Goal: Entertainment & Leisure: Consume media (video, audio)

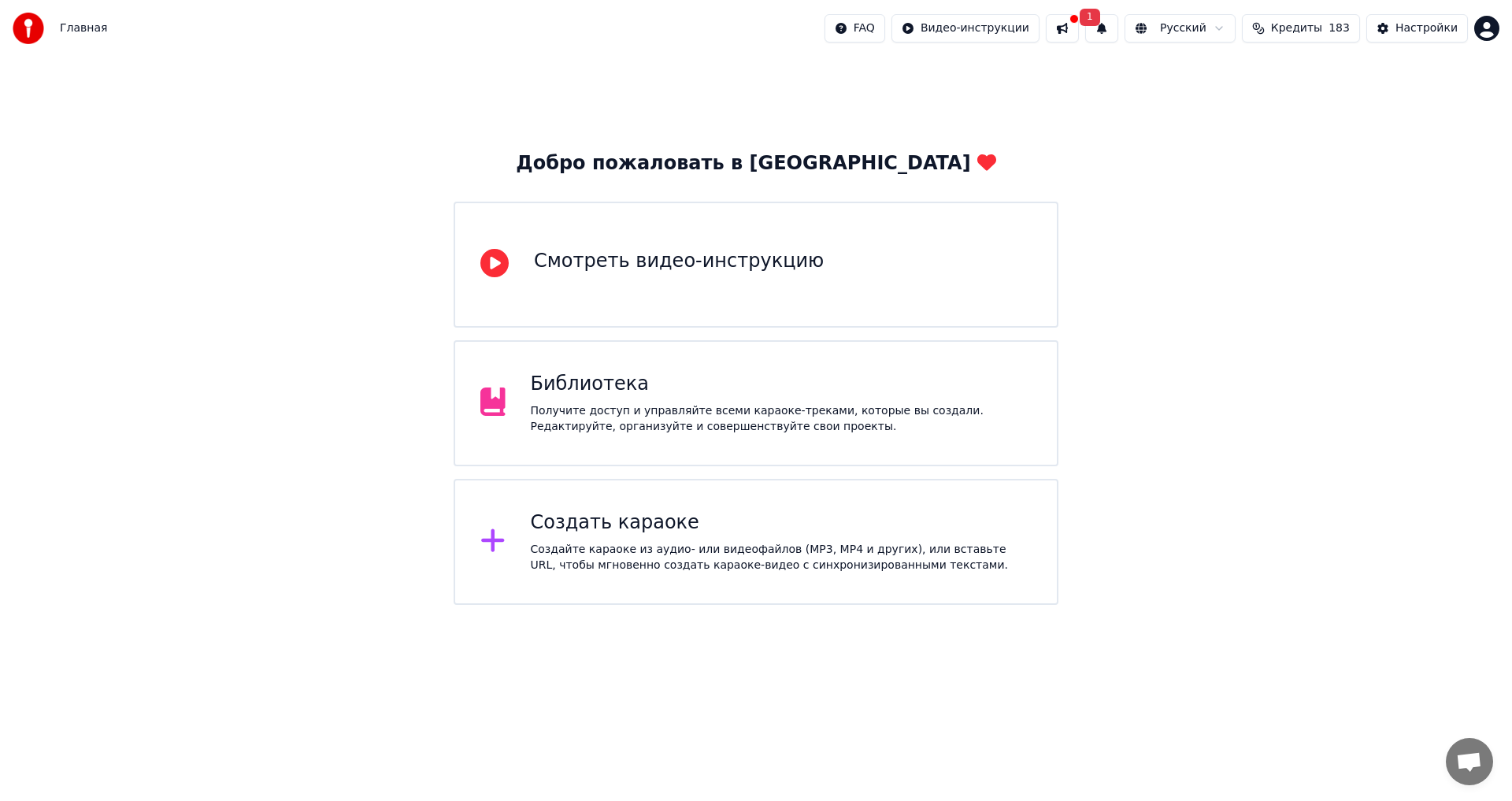
click at [673, 400] on div "Библиотека Получите доступ и управляйте всеми караоке-треками, которые вы созда…" at bounding box center [781, 403] width 502 height 63
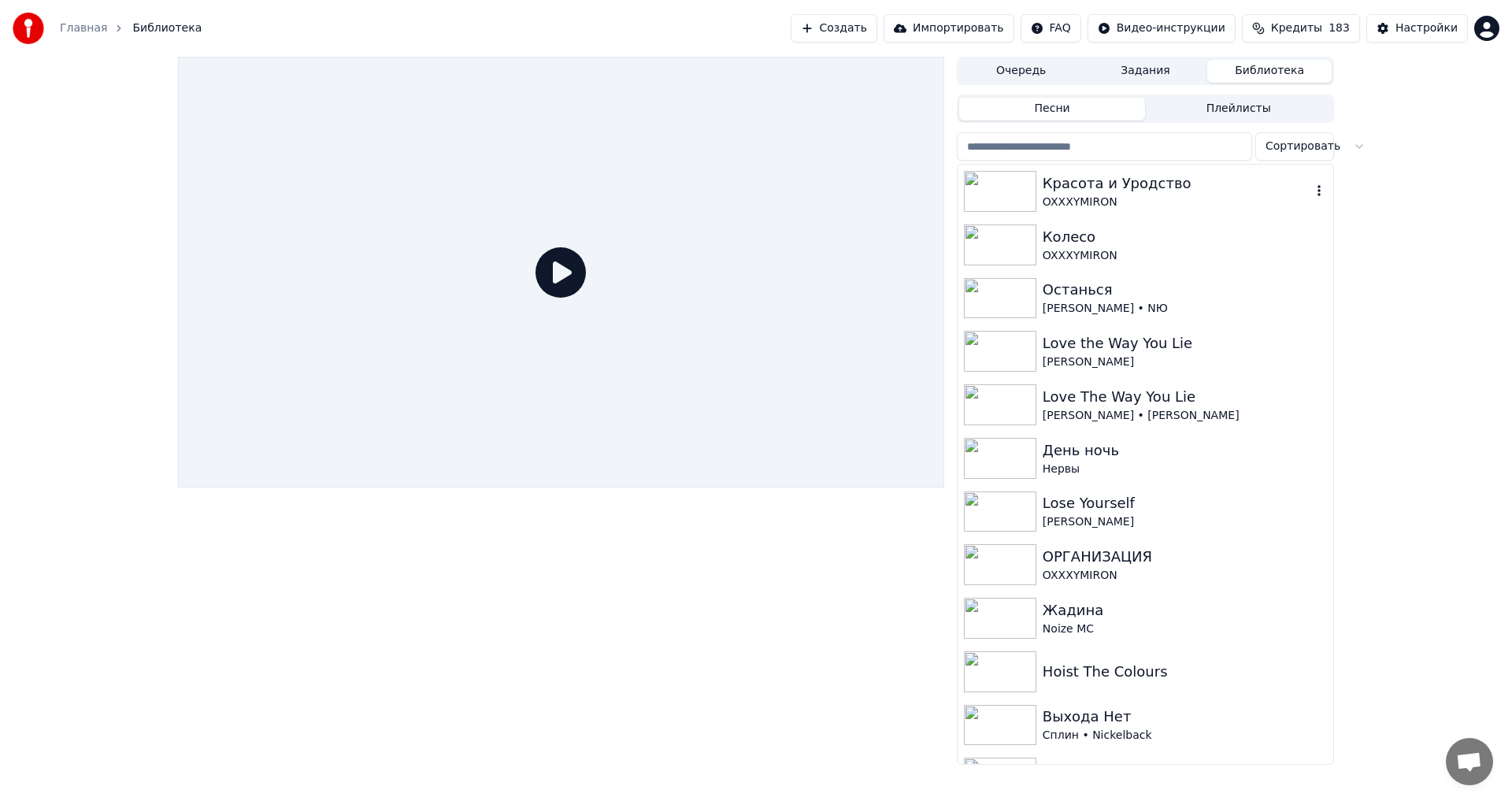
click at [1181, 185] on div "Красота и Уродство" at bounding box center [1177, 183] width 268 height 22
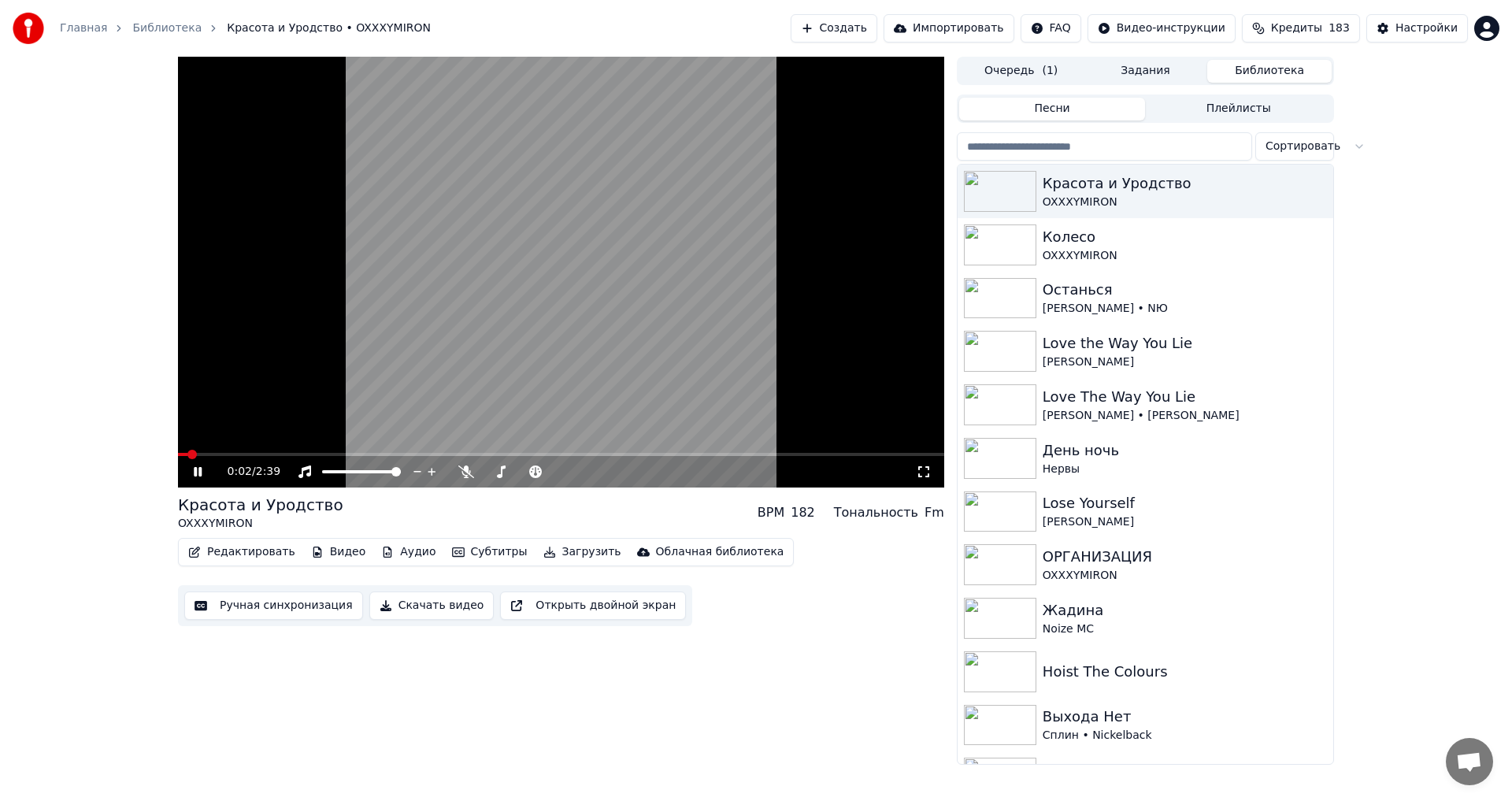
click at [923, 472] on icon at bounding box center [923, 472] width 15 height 13
click at [473, 561] on button "Субтитры" at bounding box center [489, 552] width 89 height 22
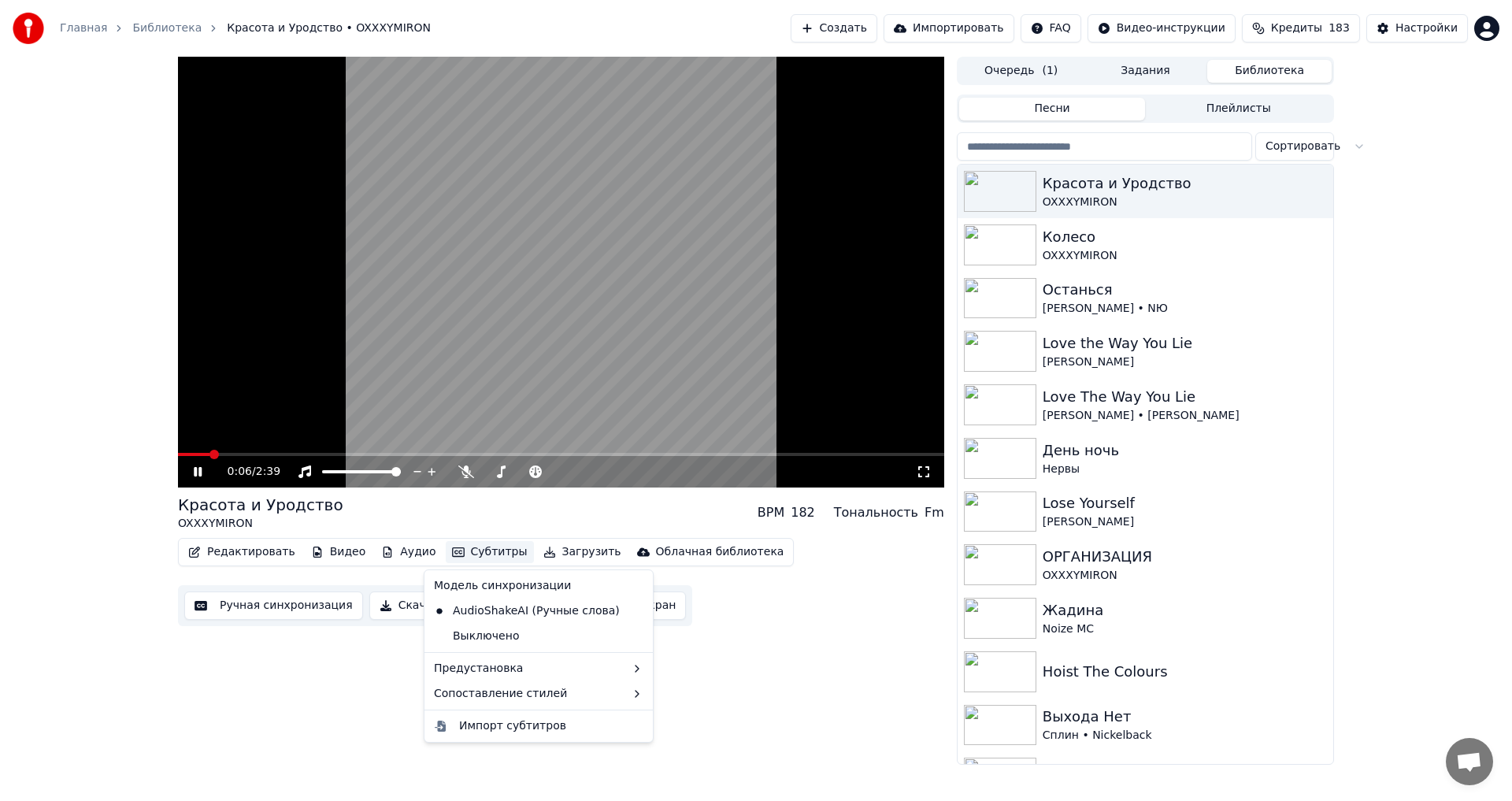
click at [449, 320] on video at bounding box center [561, 272] width 767 height 431
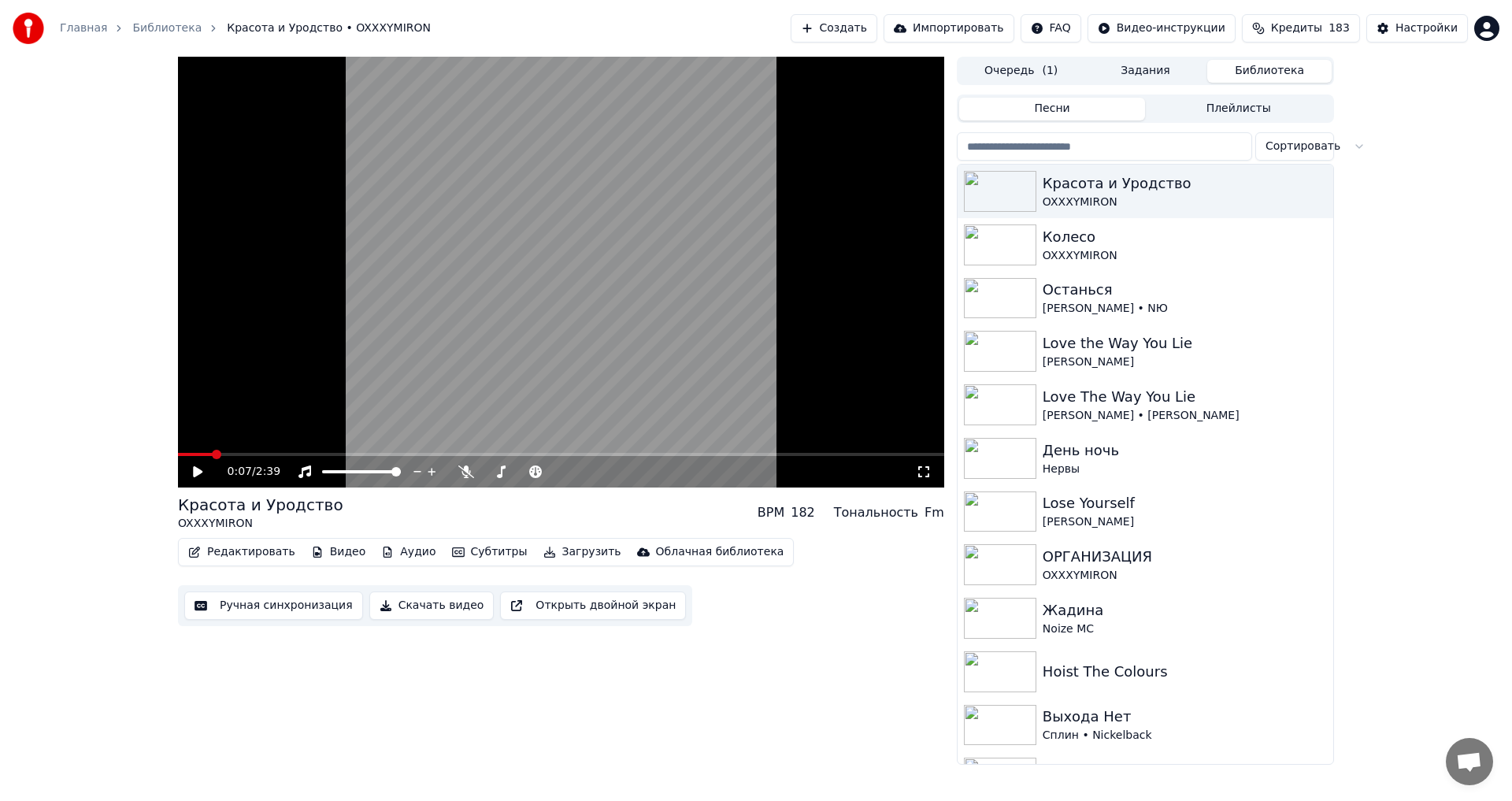
click at [326, 553] on button "Видео" at bounding box center [338, 552] width 67 height 22
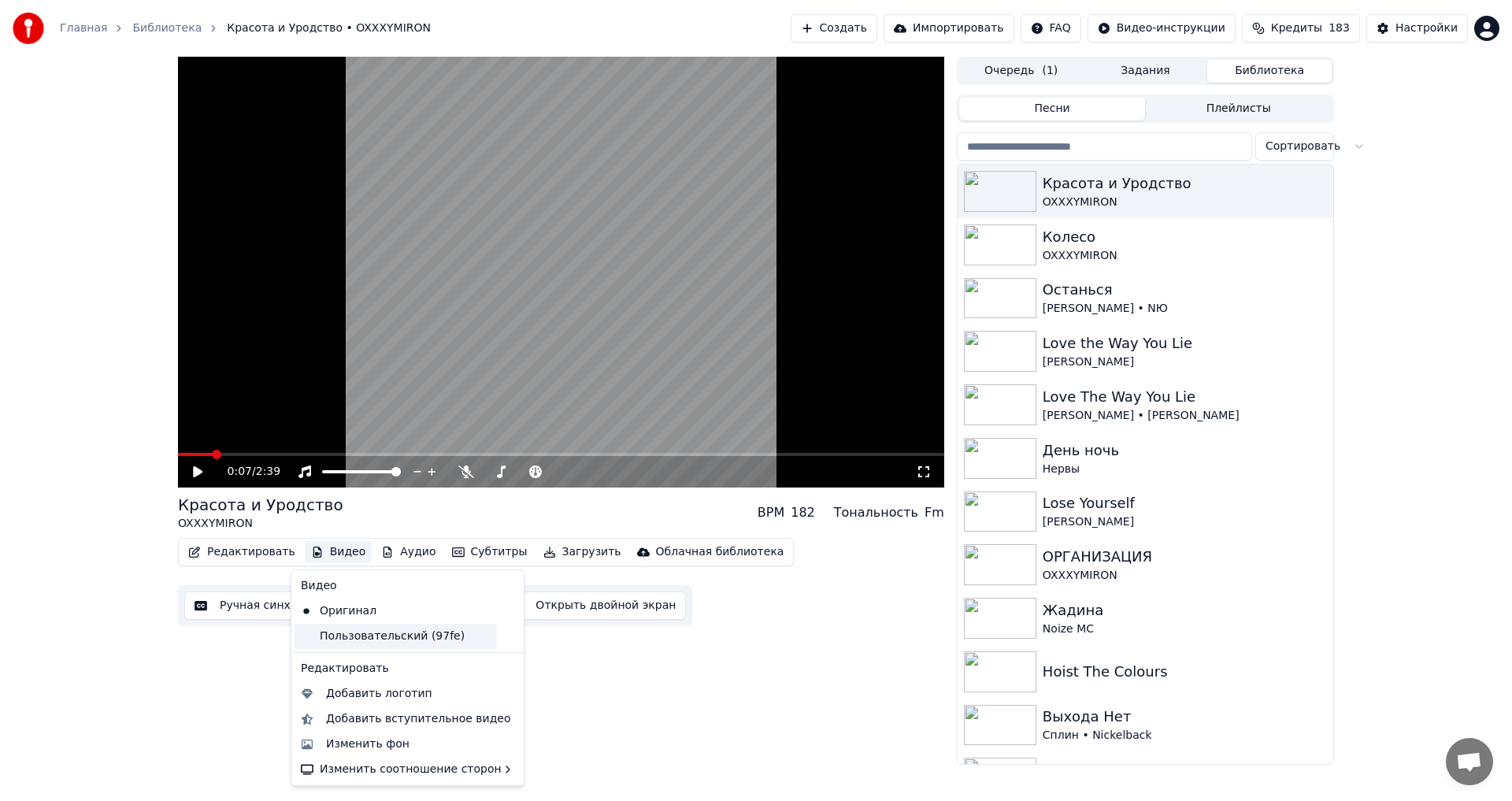
click at [339, 636] on div "Пользовательский (97fe)" at bounding box center [395, 636] width 202 height 25
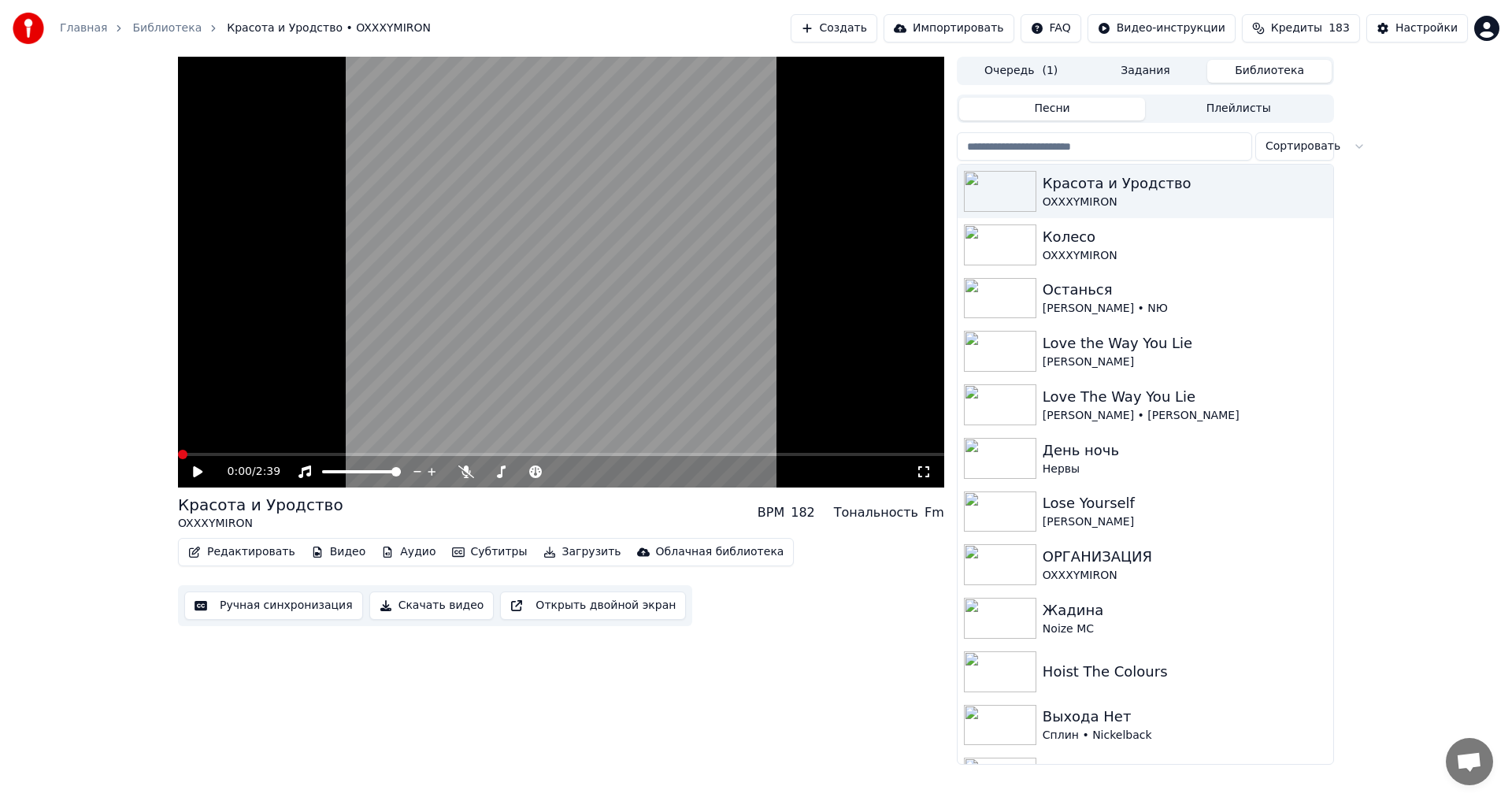
click at [532, 283] on video at bounding box center [561, 272] width 767 height 431
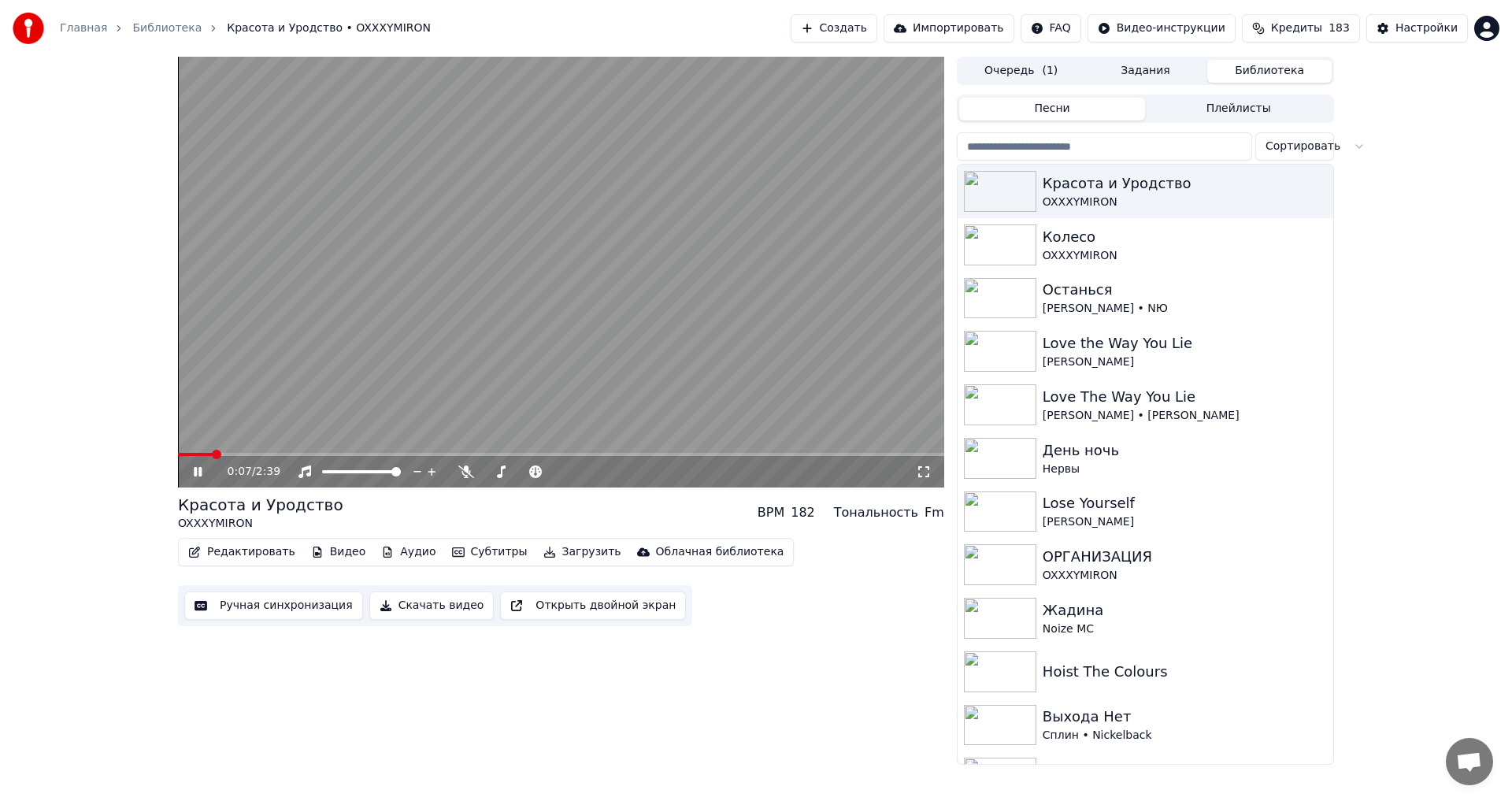
click at [917, 468] on icon at bounding box center [923, 472] width 15 height 13
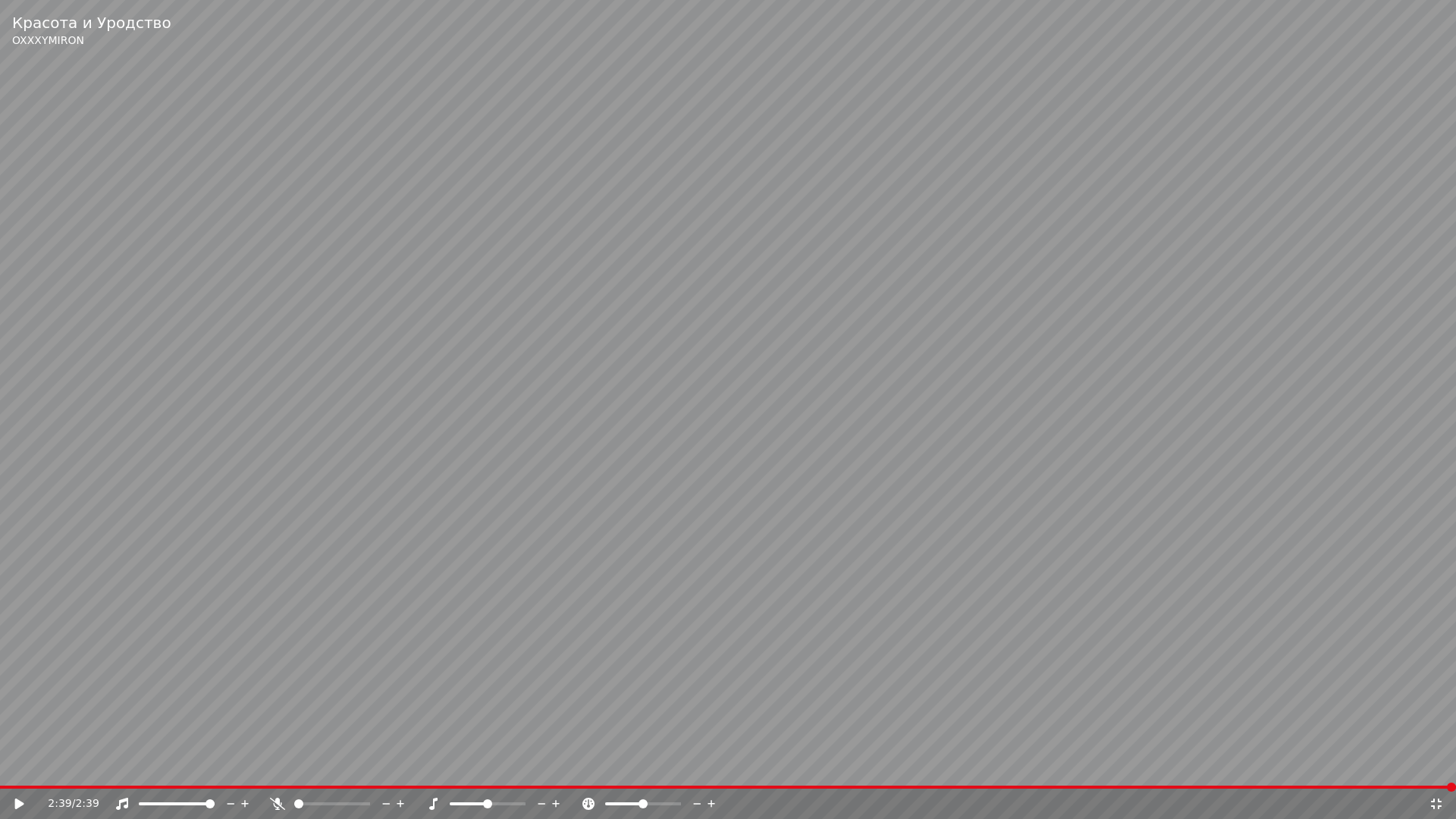
click at [1433, 770] on icon at bounding box center [1436, 804] width 11 height 11
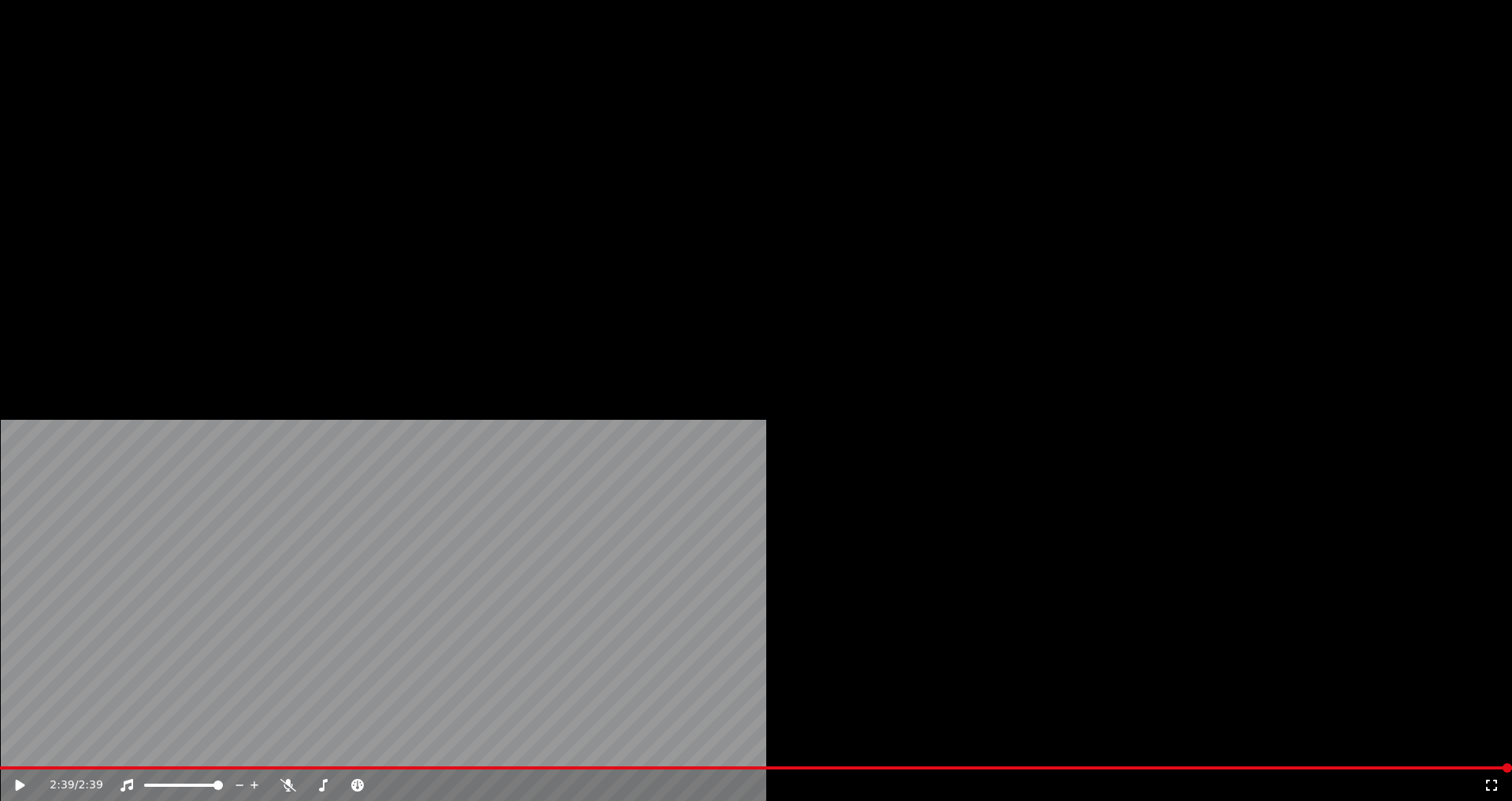
scroll to position [342, 0]
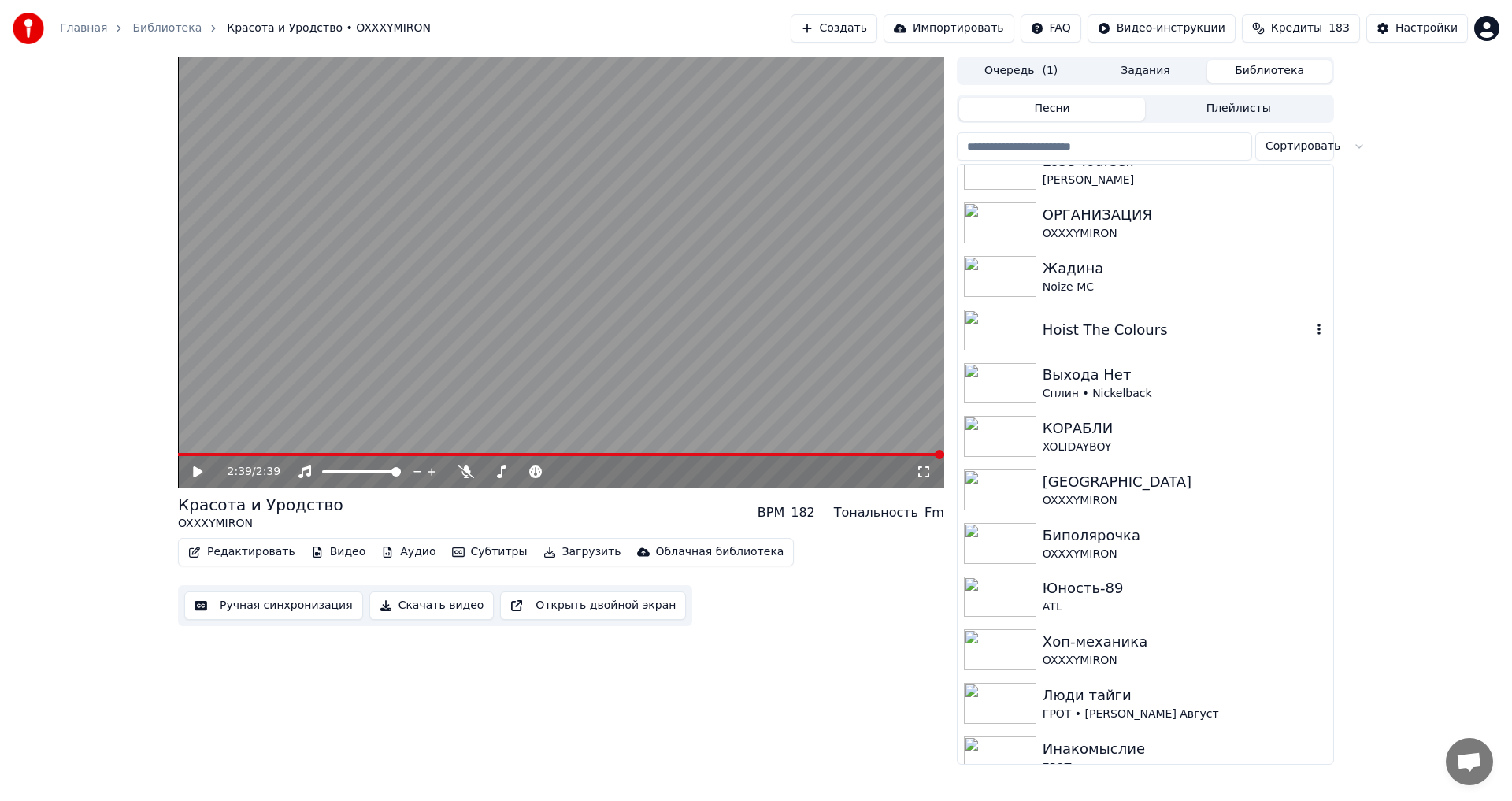
click at [1244, 345] on div "Hoist The Colours" at bounding box center [1145, 330] width 376 height 54
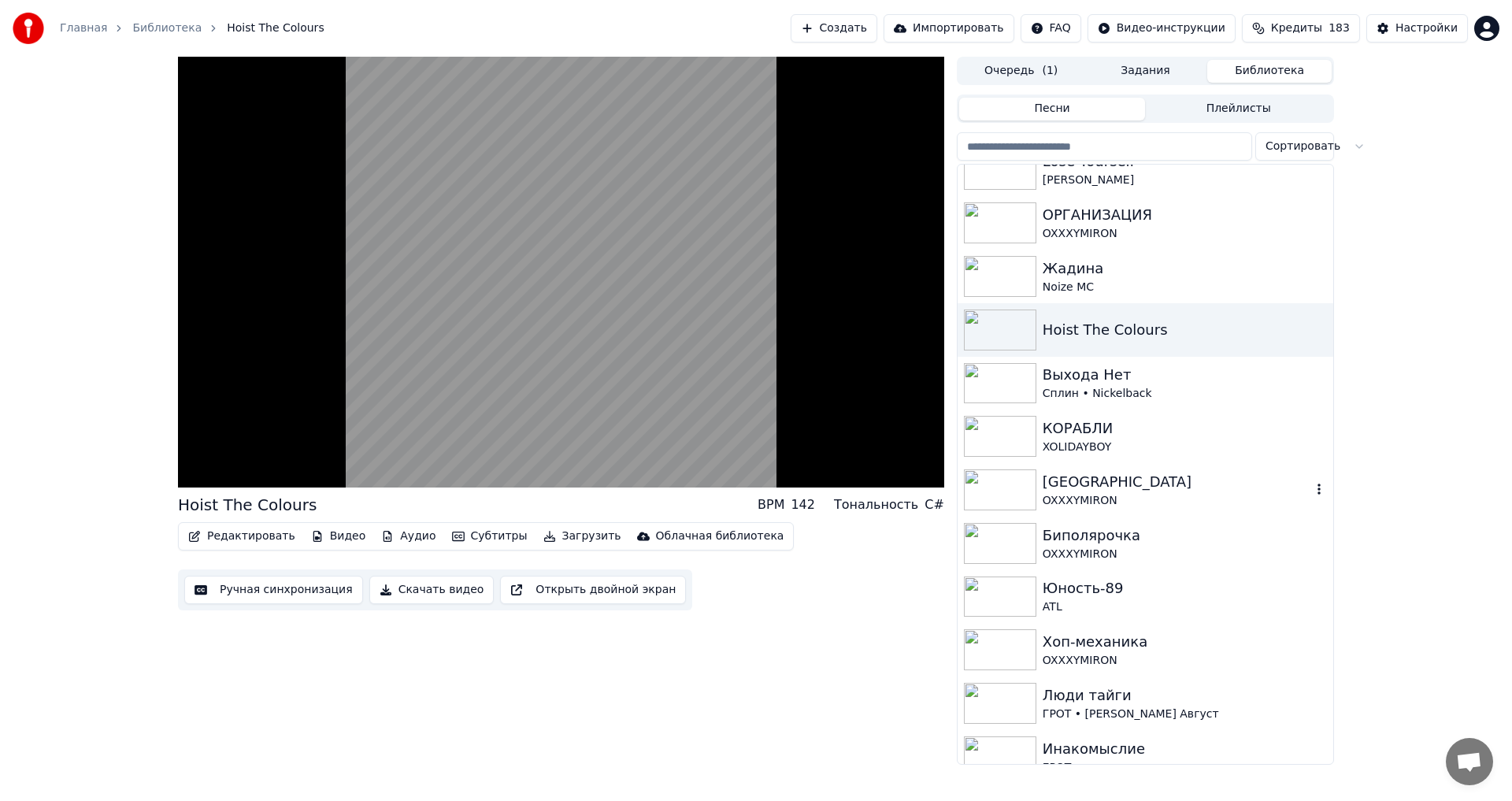
click at [1153, 481] on div "[GEOGRAPHIC_DATA]" at bounding box center [1177, 481] width 268 height 22
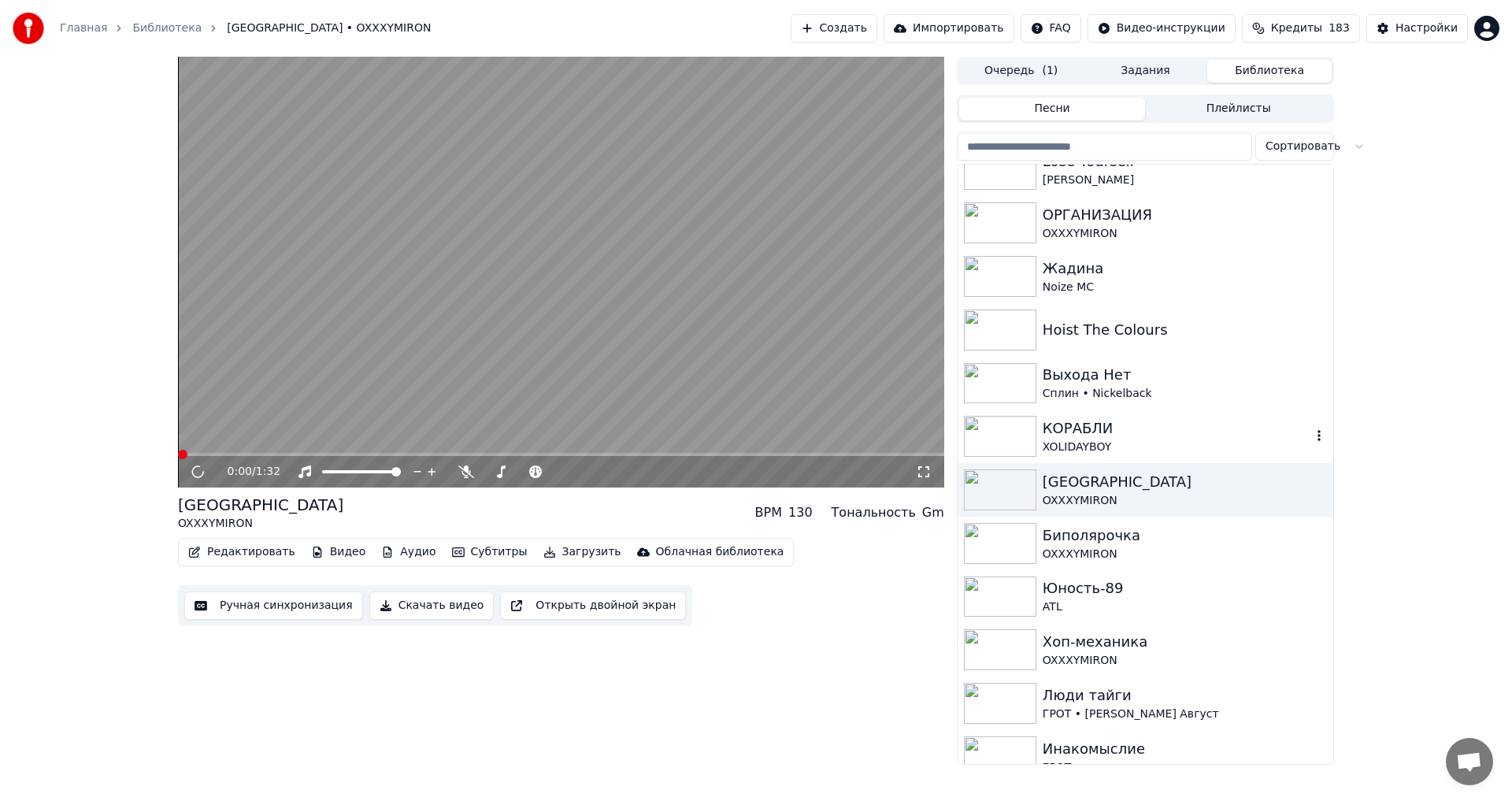
click at [1157, 446] on div "XOLIDAYBOY" at bounding box center [1177, 447] width 268 height 15
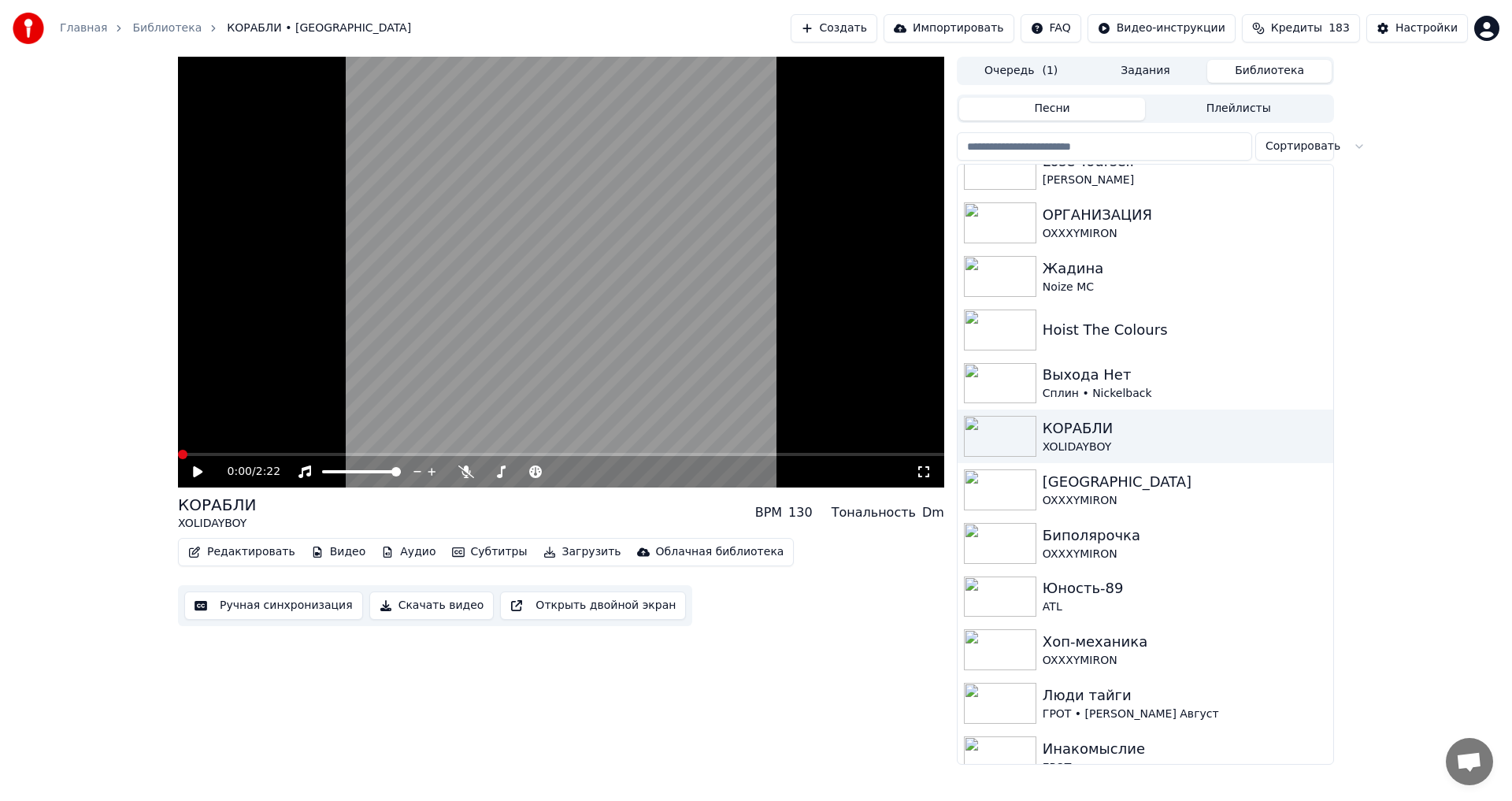
click at [924, 472] on icon at bounding box center [923, 472] width 15 height 13
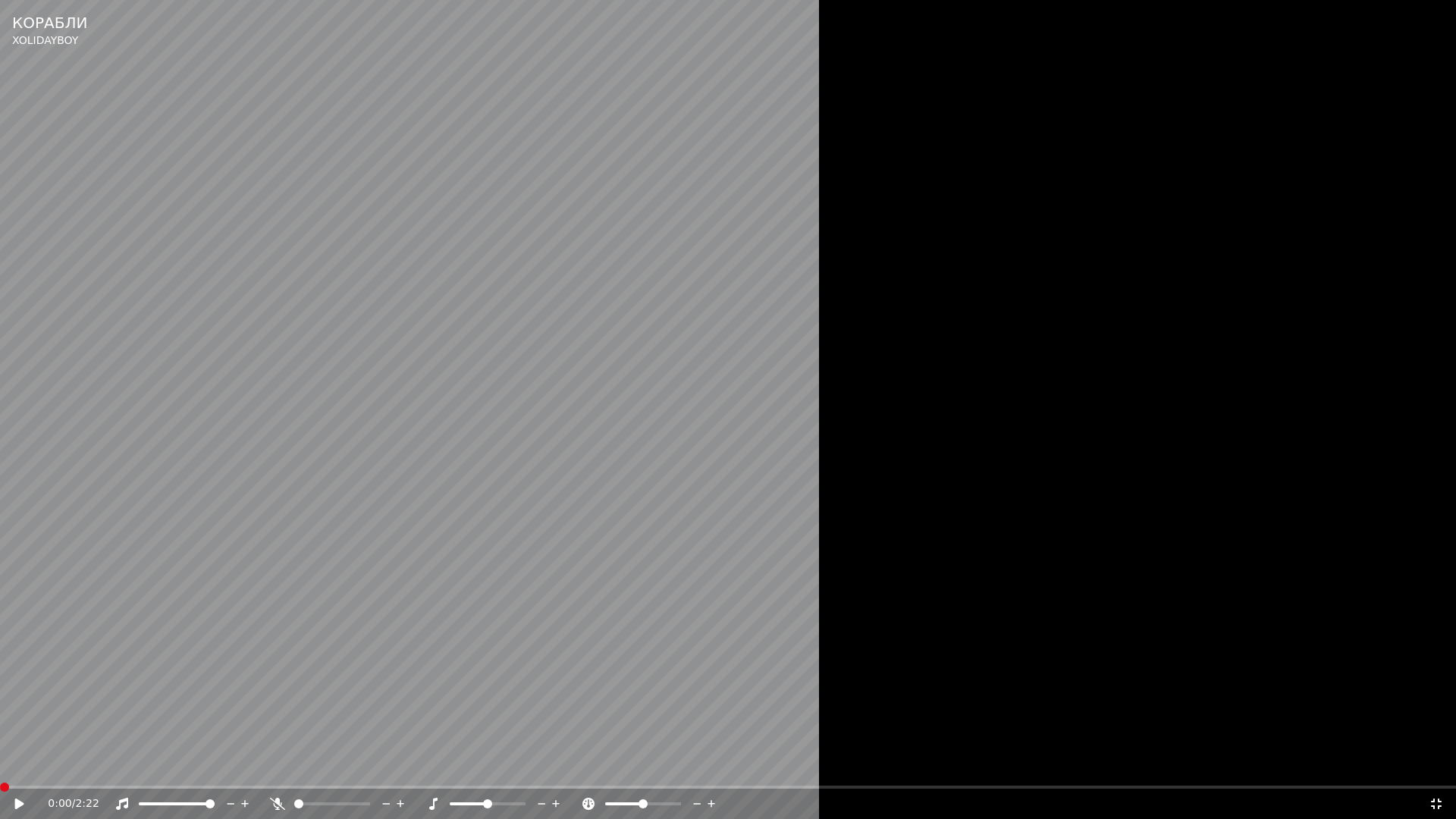
click at [880, 348] on div at bounding box center [728, 410] width 1456 height 819
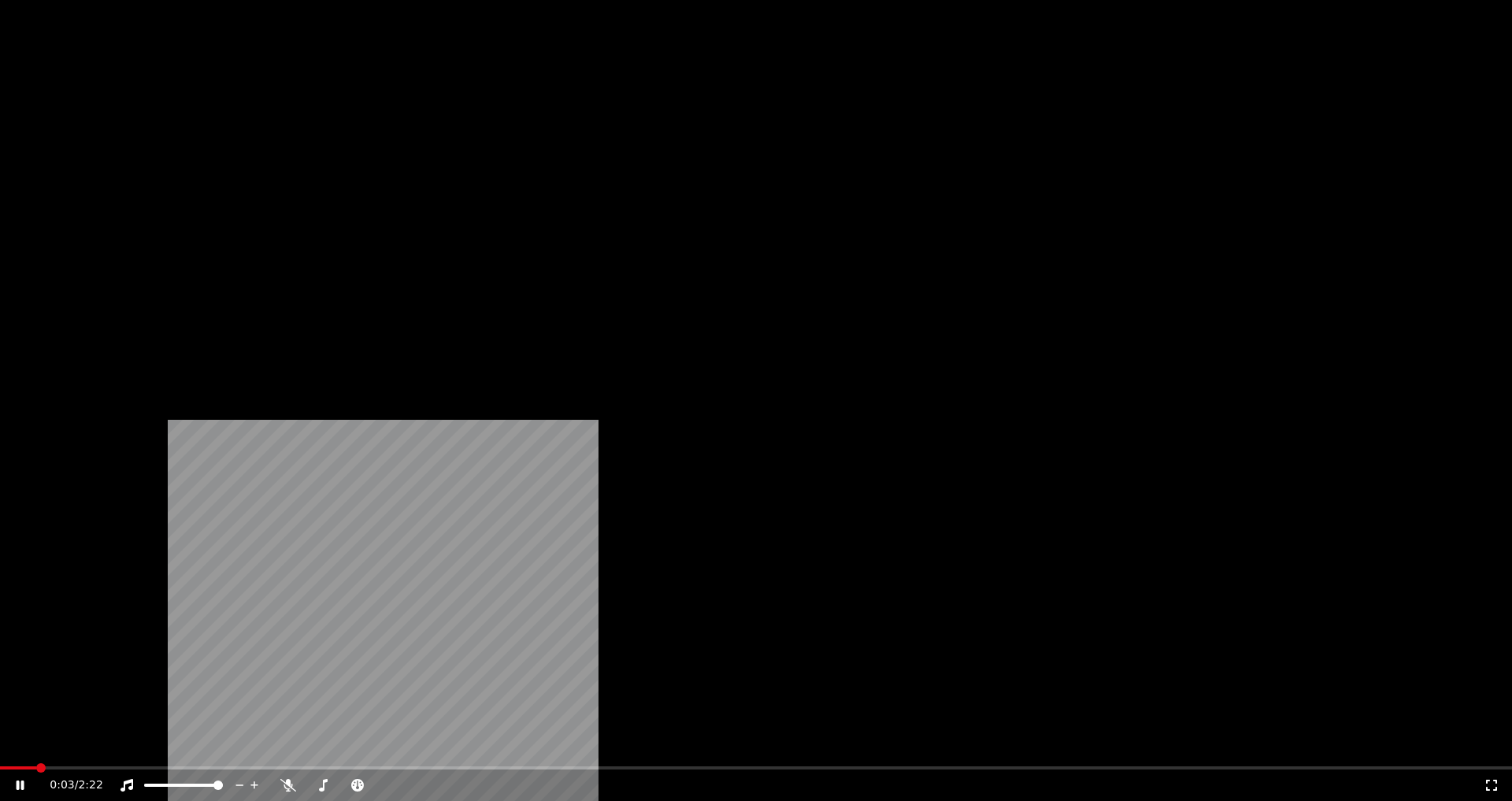
click at [341, 133] on button "Видео" at bounding box center [338, 121] width 67 height 22
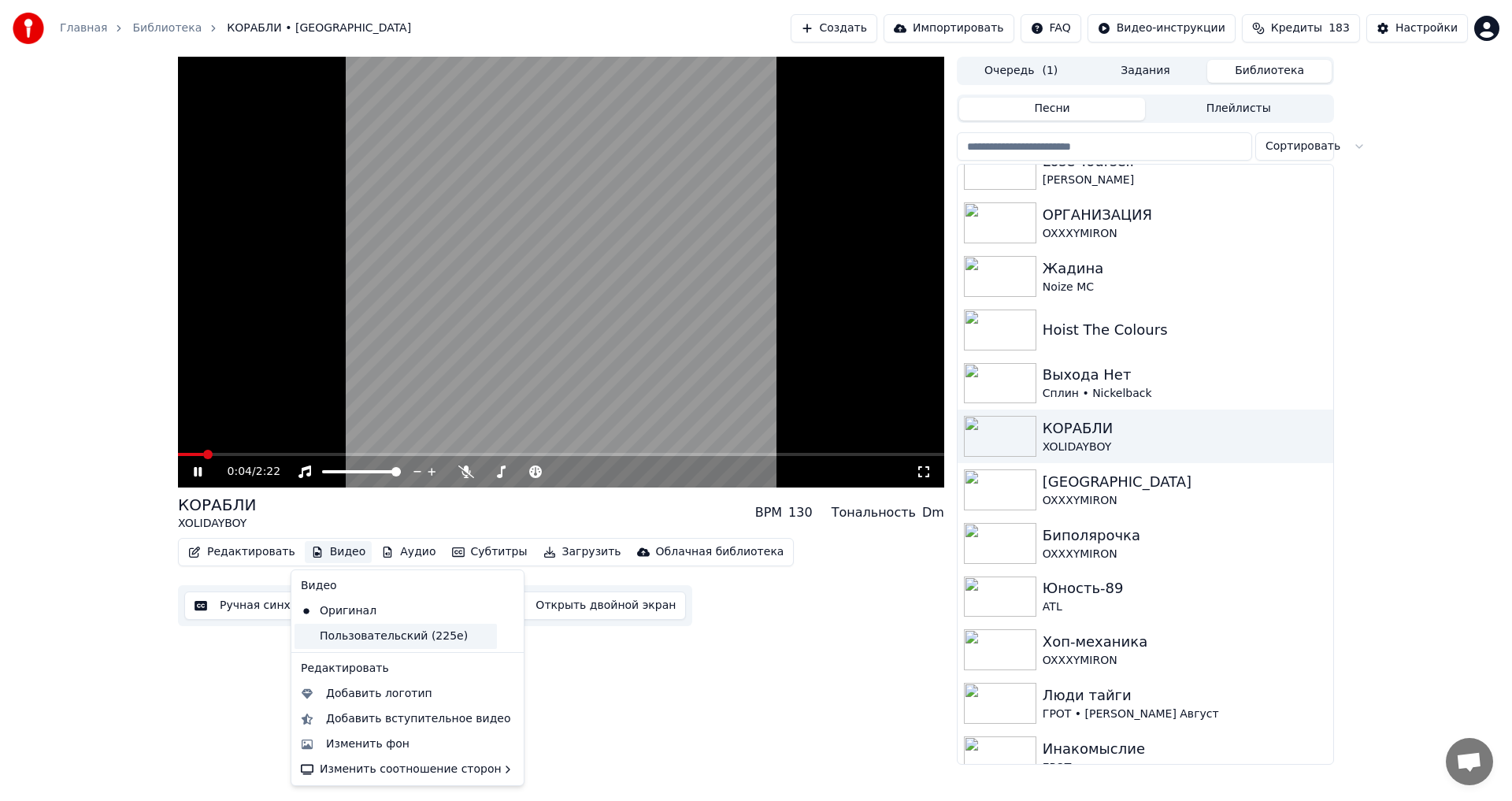
click at [352, 642] on div "Пользовательский (225e)" at bounding box center [395, 636] width 202 height 25
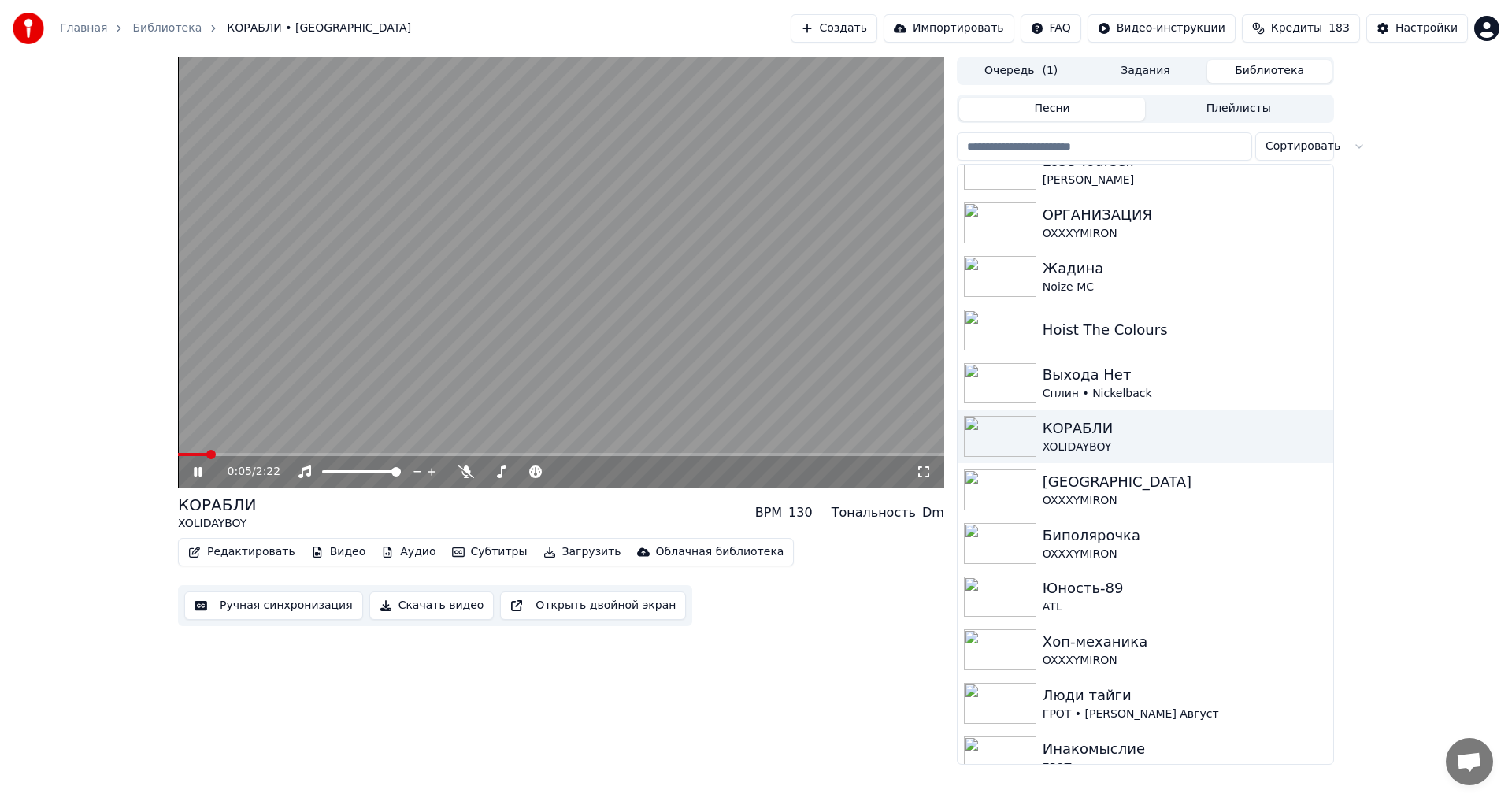
click at [925, 473] on icon at bounding box center [923, 472] width 15 height 13
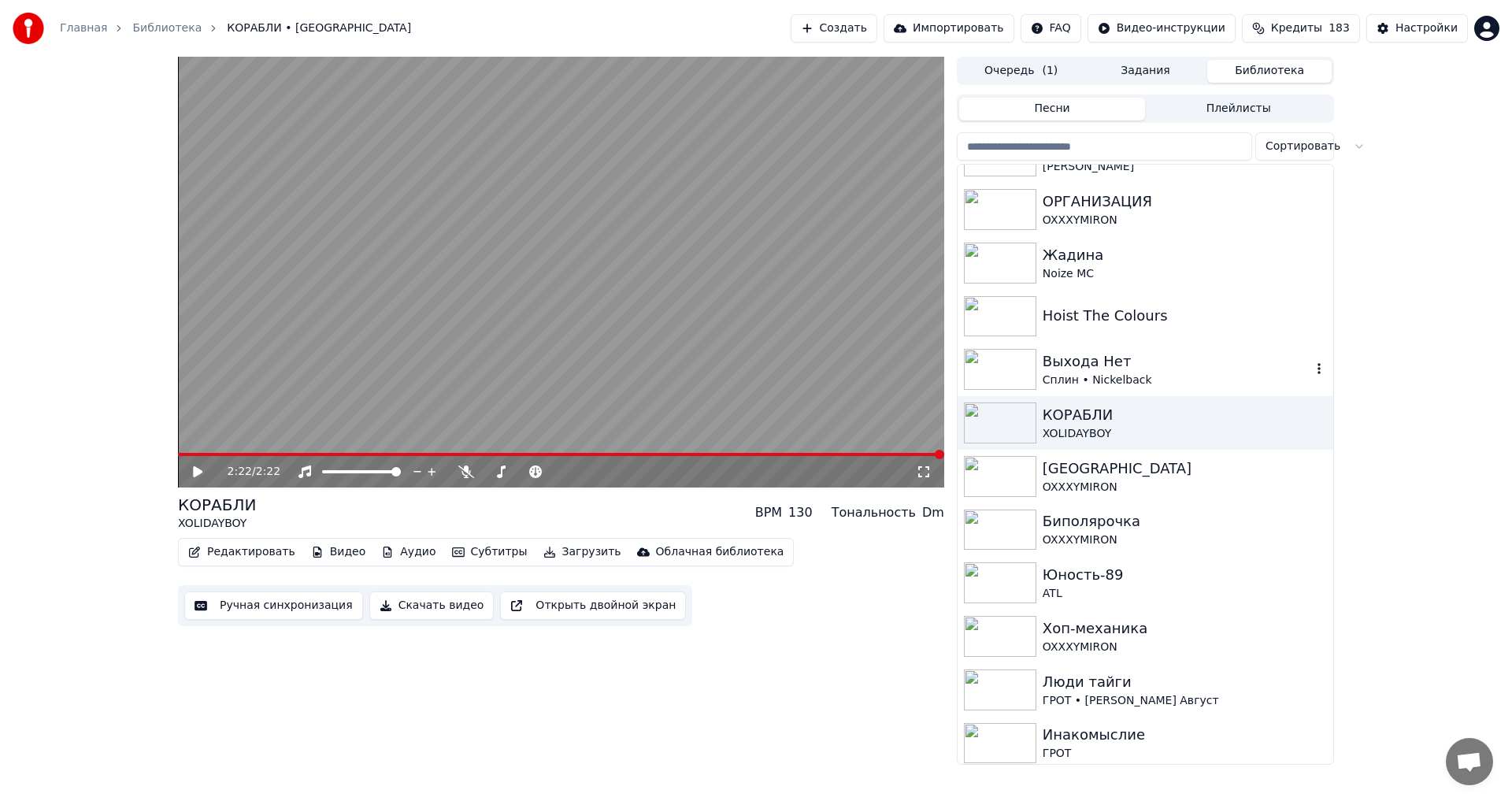
scroll to position [394, 0]
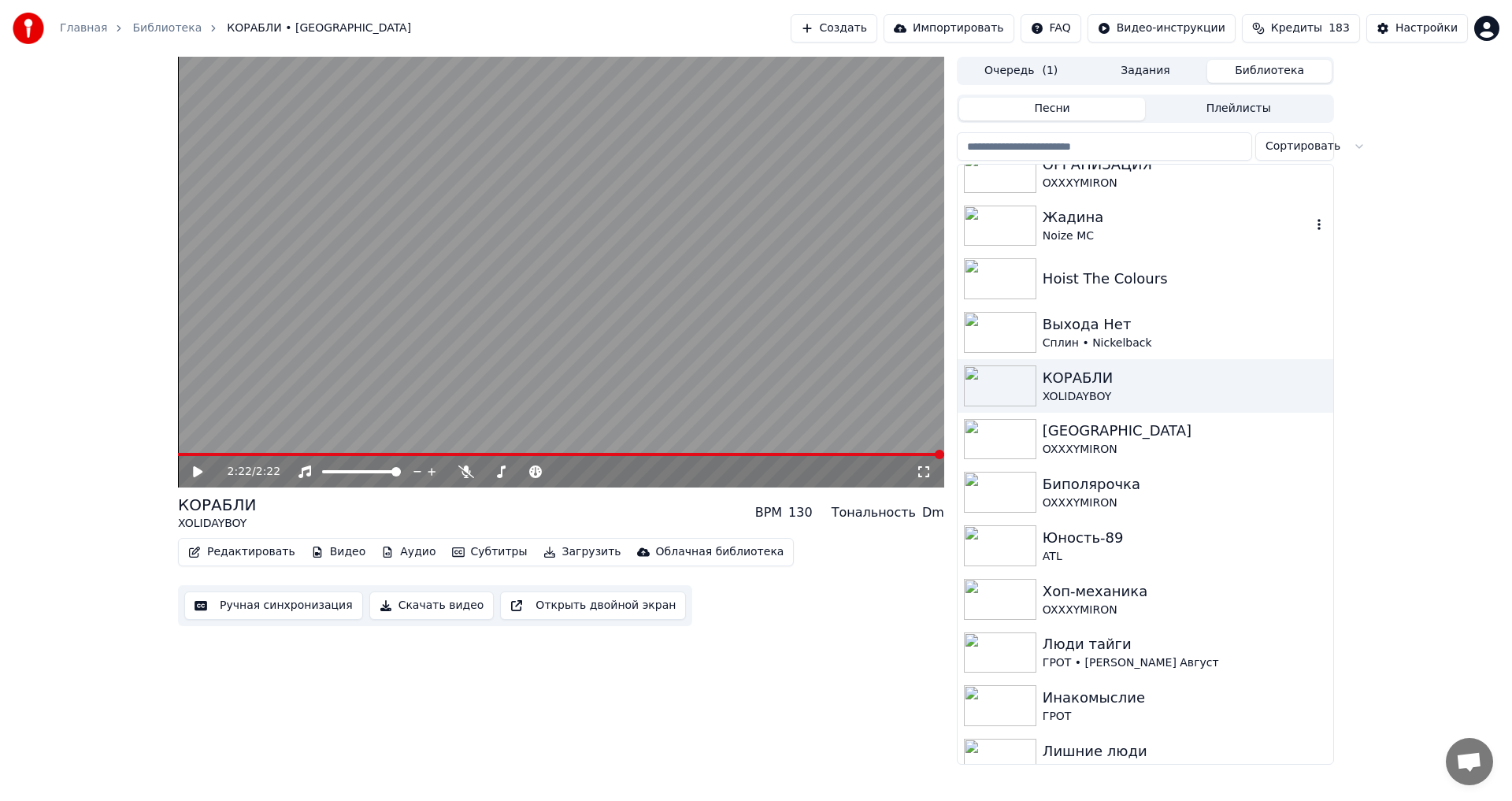
click at [1180, 237] on div "Noize MC" at bounding box center [1177, 236] width 268 height 15
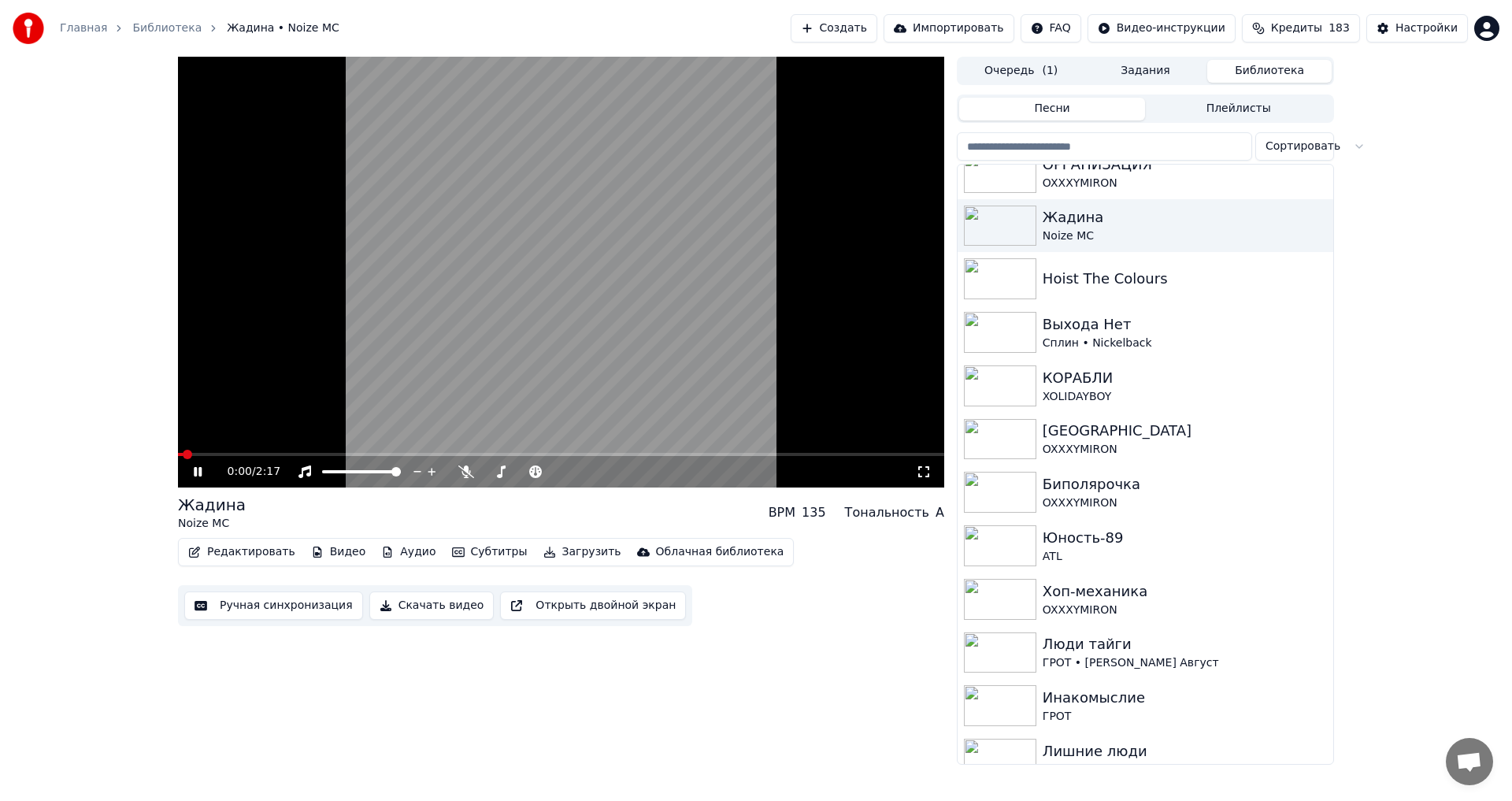
click at [924, 476] on icon at bounding box center [923, 472] width 15 height 13
click at [329, 551] on button "Видео" at bounding box center [338, 552] width 67 height 22
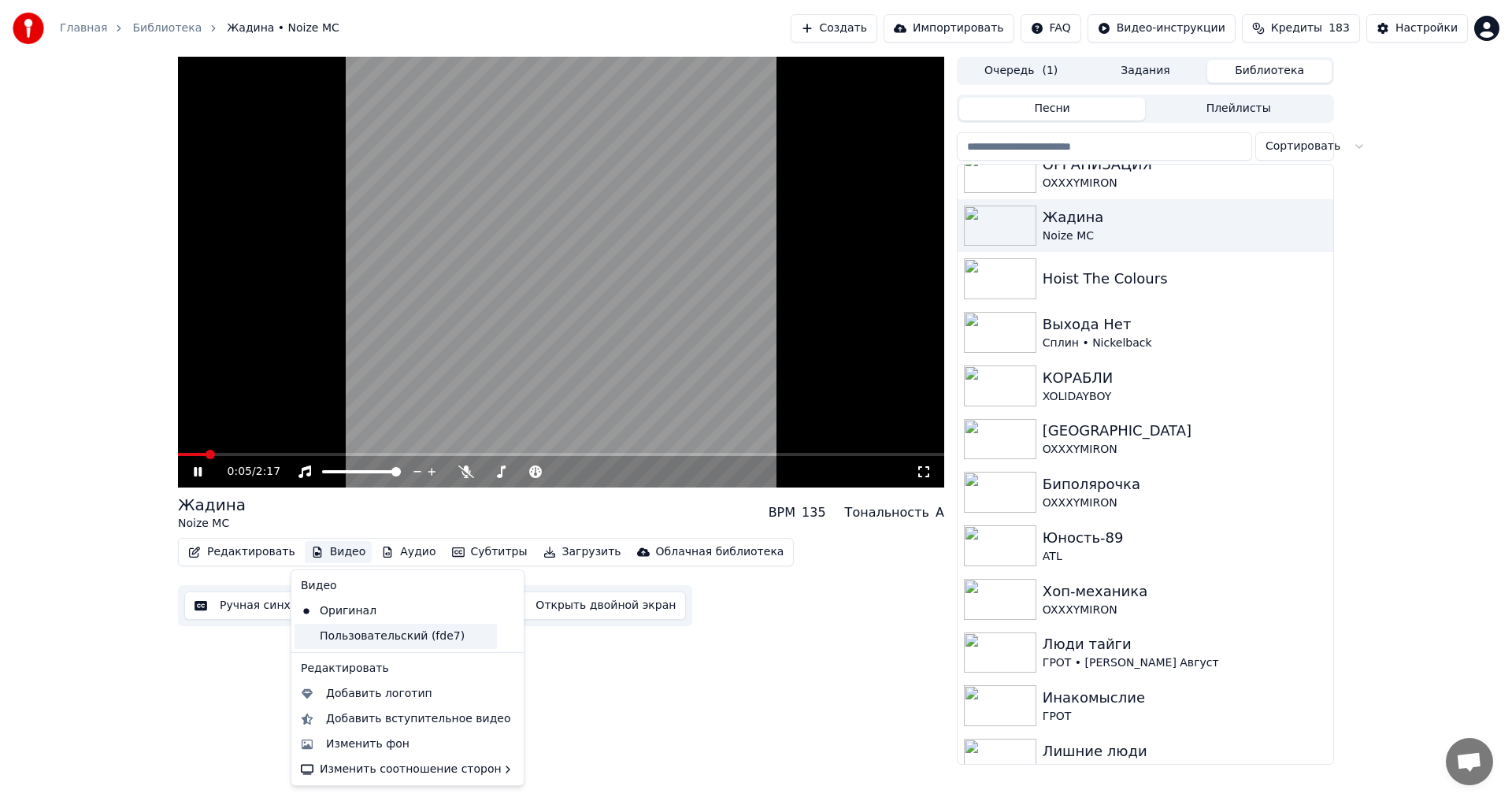
click at [354, 638] on div "Пользовательский (fde7)" at bounding box center [395, 636] width 202 height 25
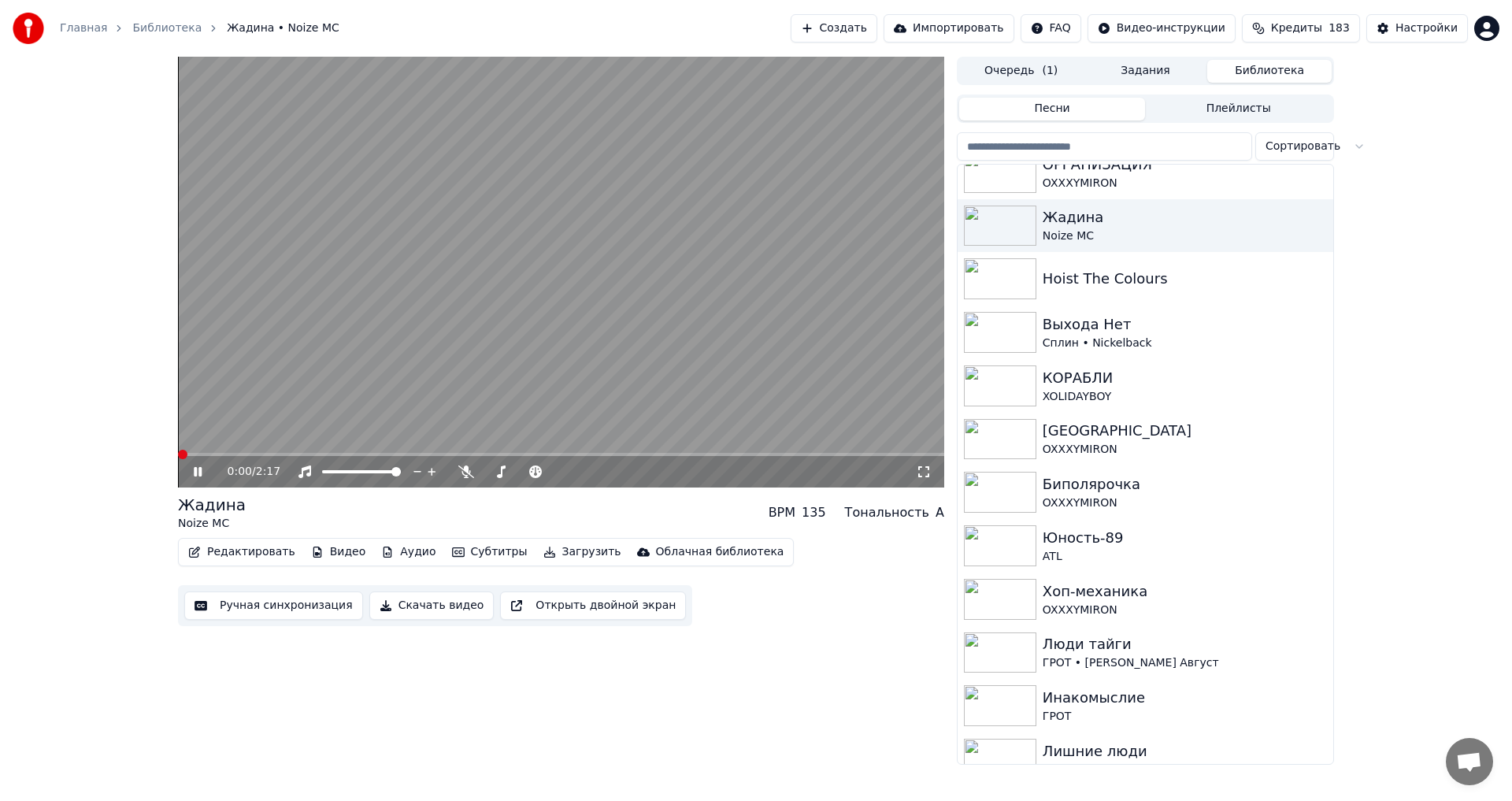
click at [928, 470] on icon at bounding box center [923, 472] width 15 height 13
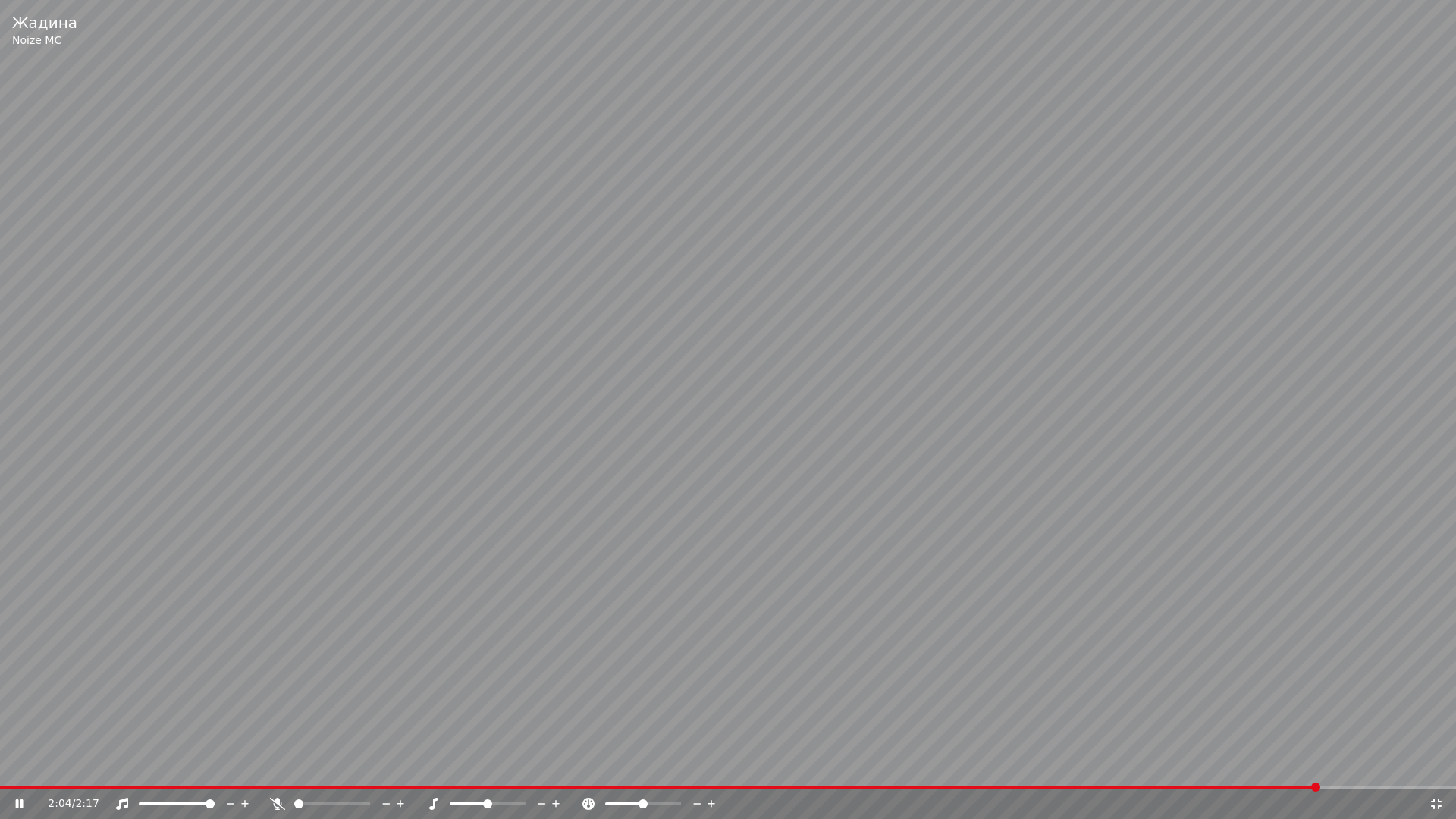
click at [207, 154] on video at bounding box center [728, 410] width 1456 height 819
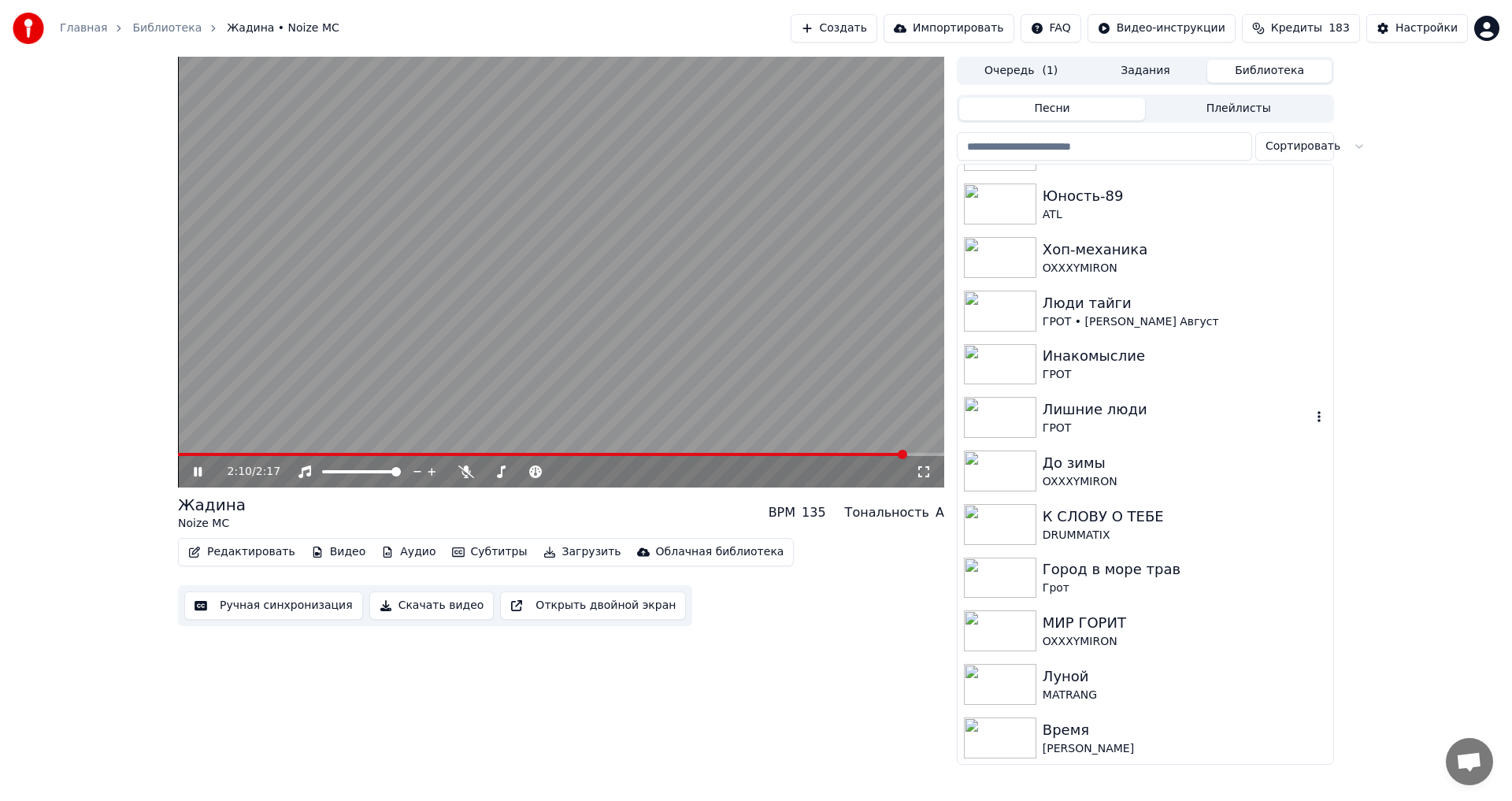
scroll to position [738, 0]
click at [531, 246] on video at bounding box center [561, 272] width 767 height 431
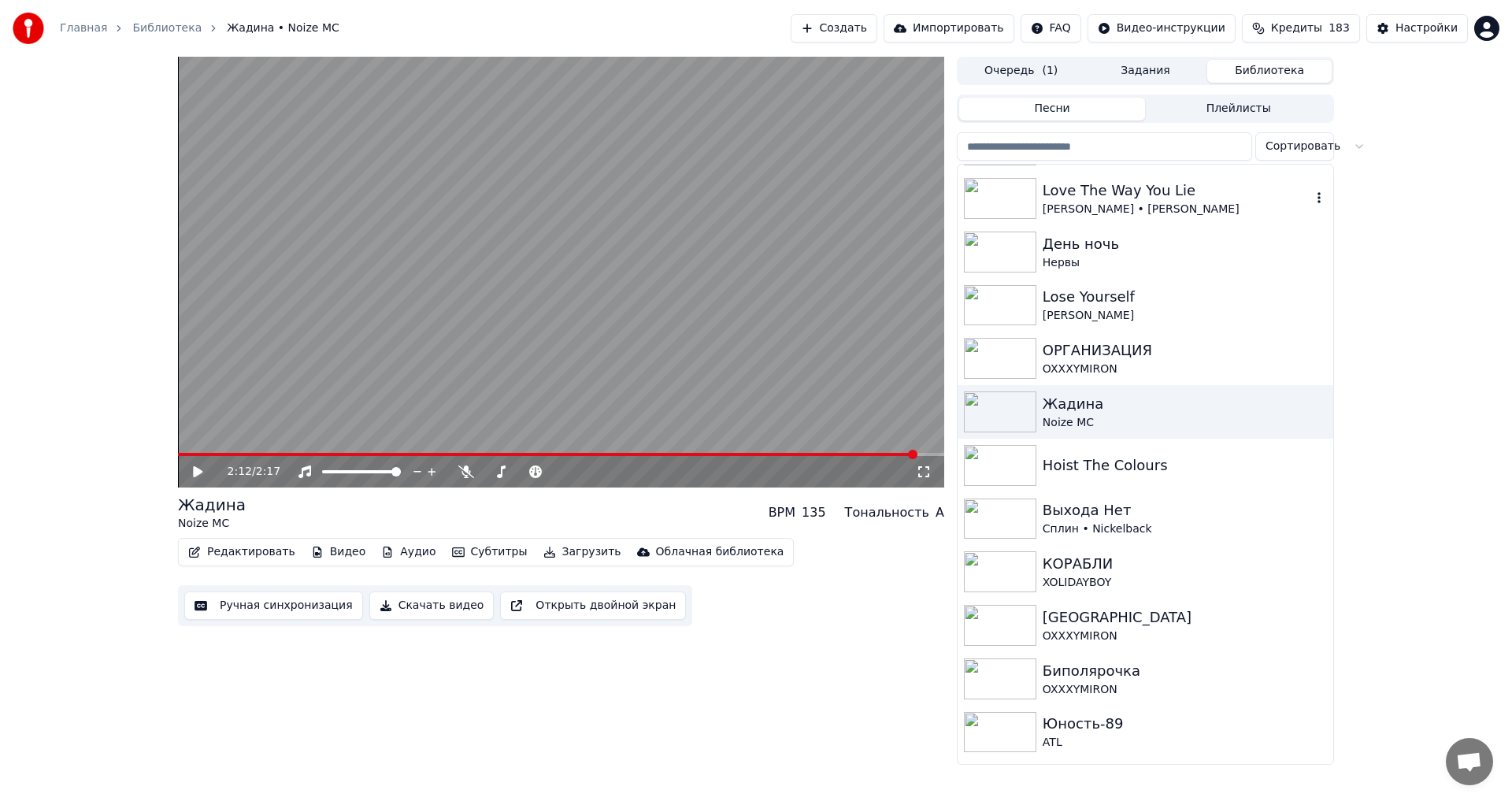
scroll to position [237, 0]
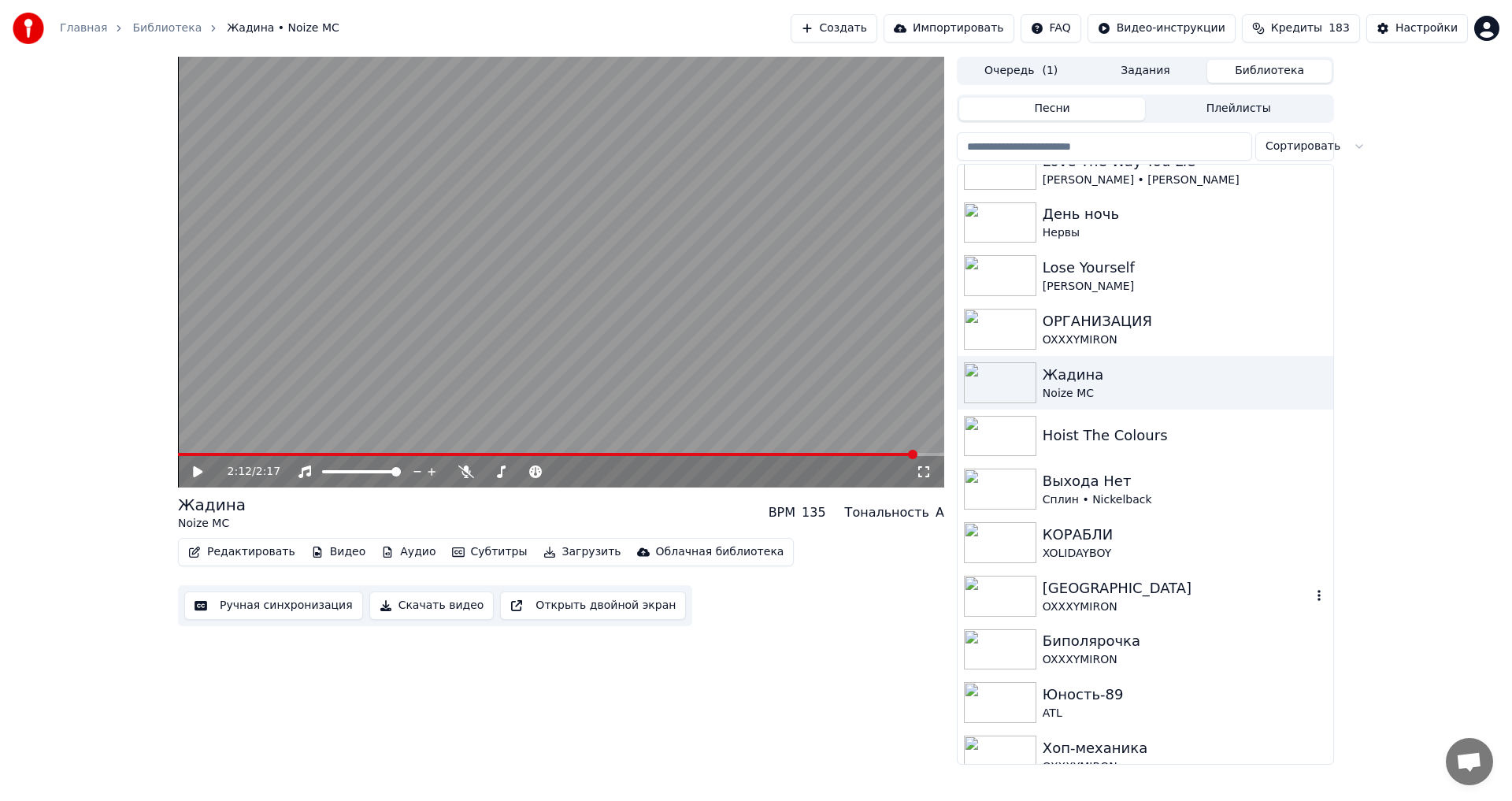
click at [1079, 590] on div "[GEOGRAPHIC_DATA]" at bounding box center [1177, 588] width 268 height 22
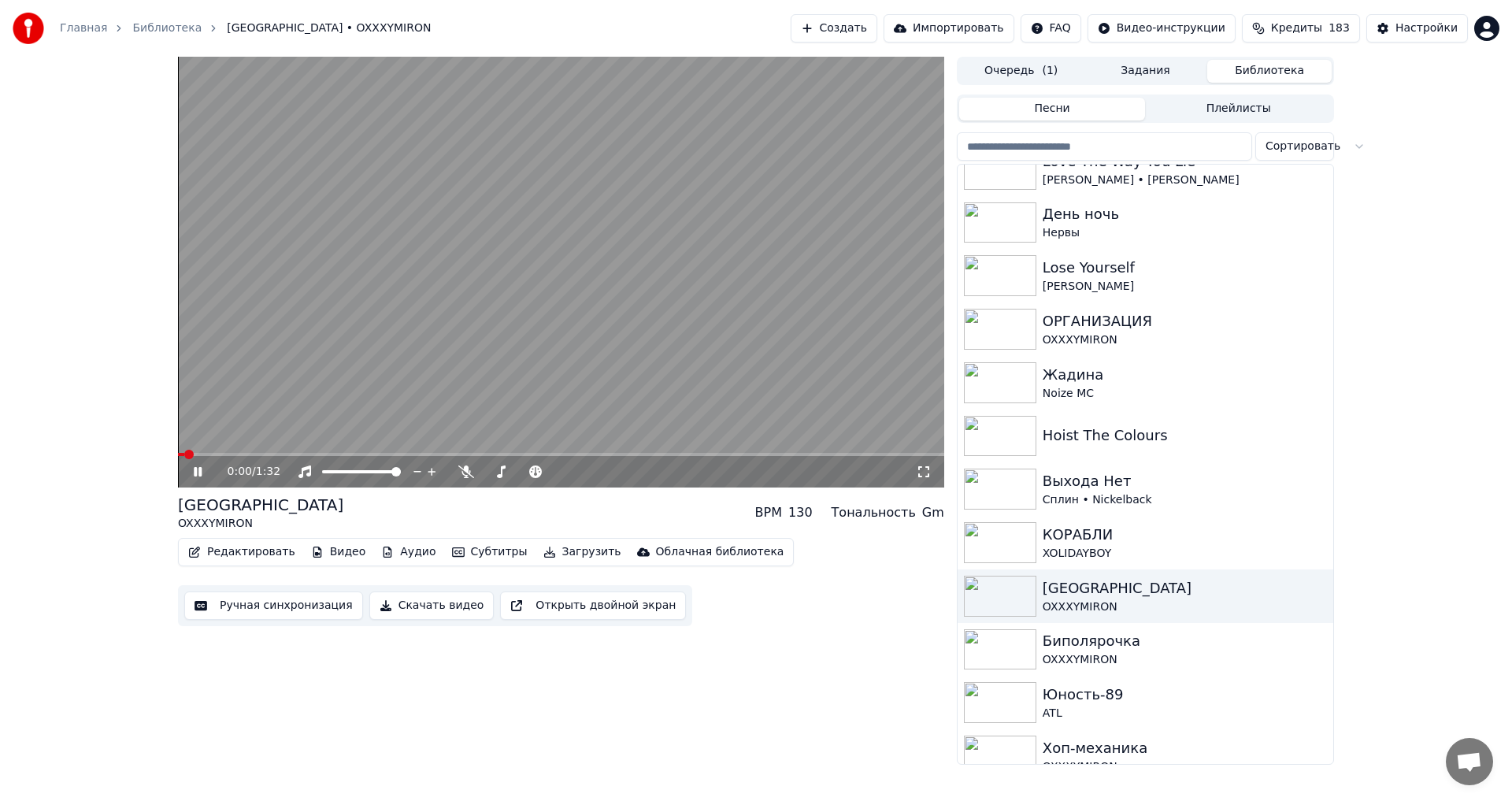
click at [919, 472] on icon at bounding box center [923, 472] width 15 height 13
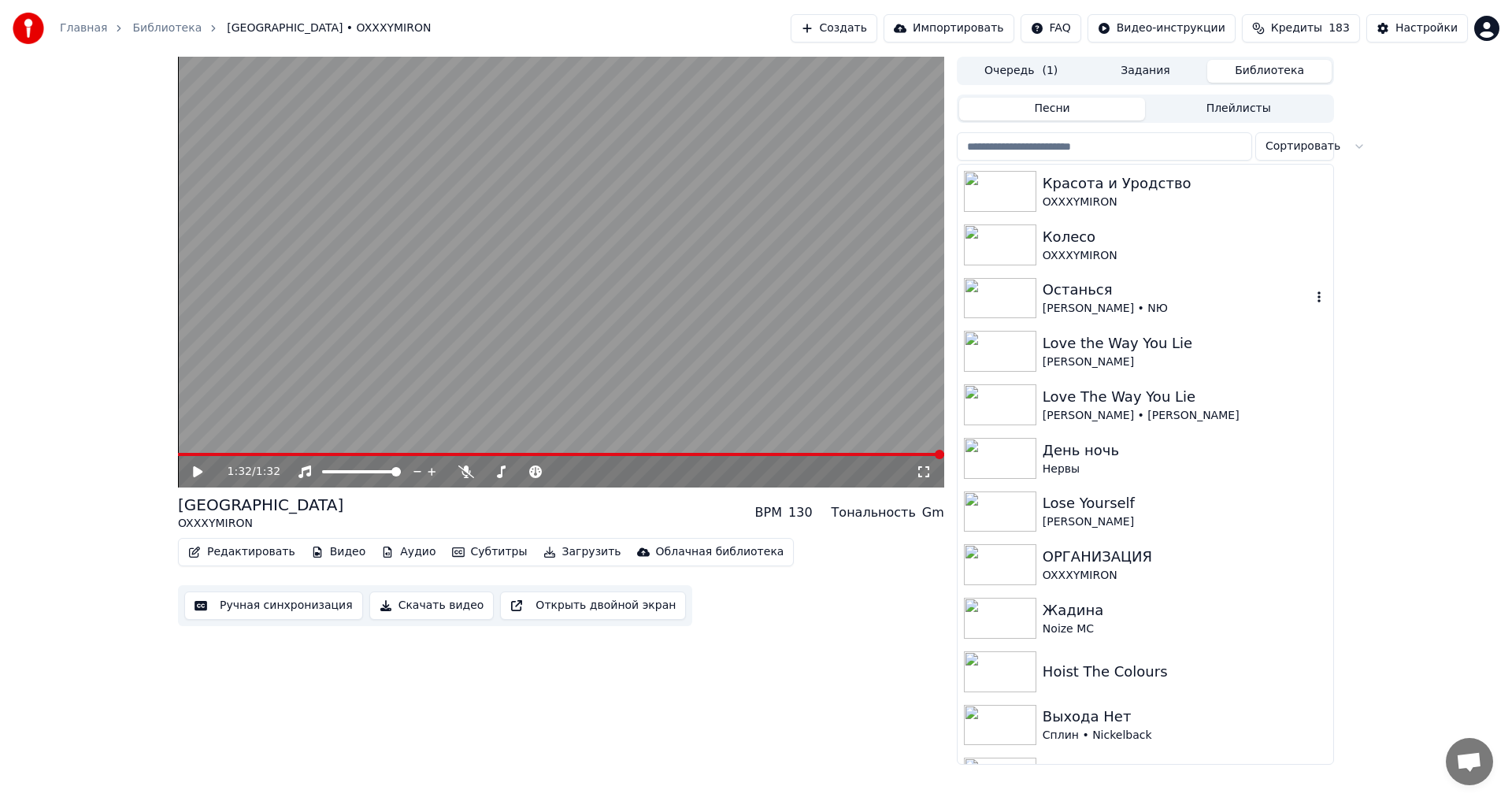
click at [1004, 298] on img at bounding box center [1000, 298] width 72 height 41
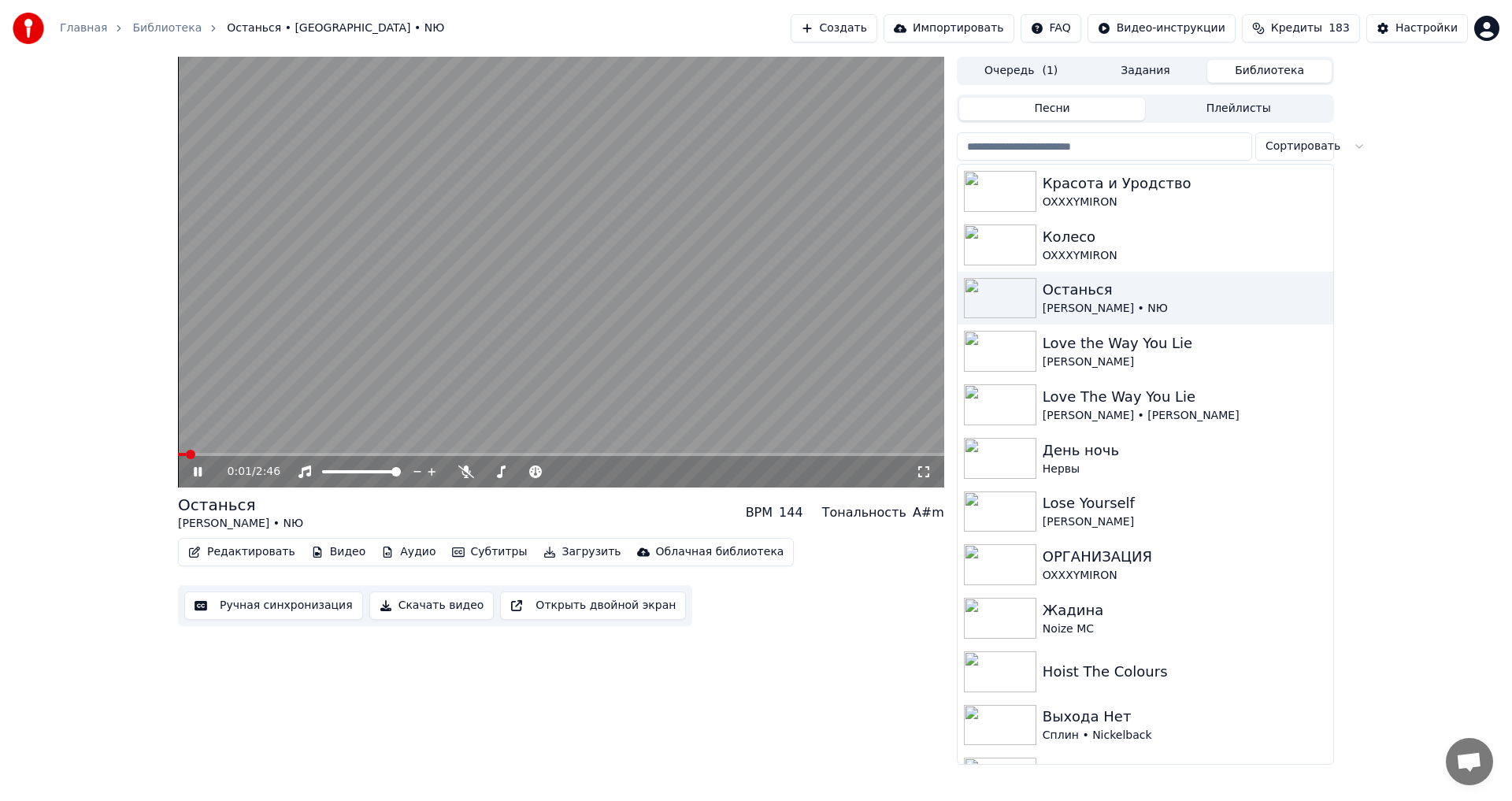
click at [921, 473] on icon at bounding box center [923, 472] width 15 height 13
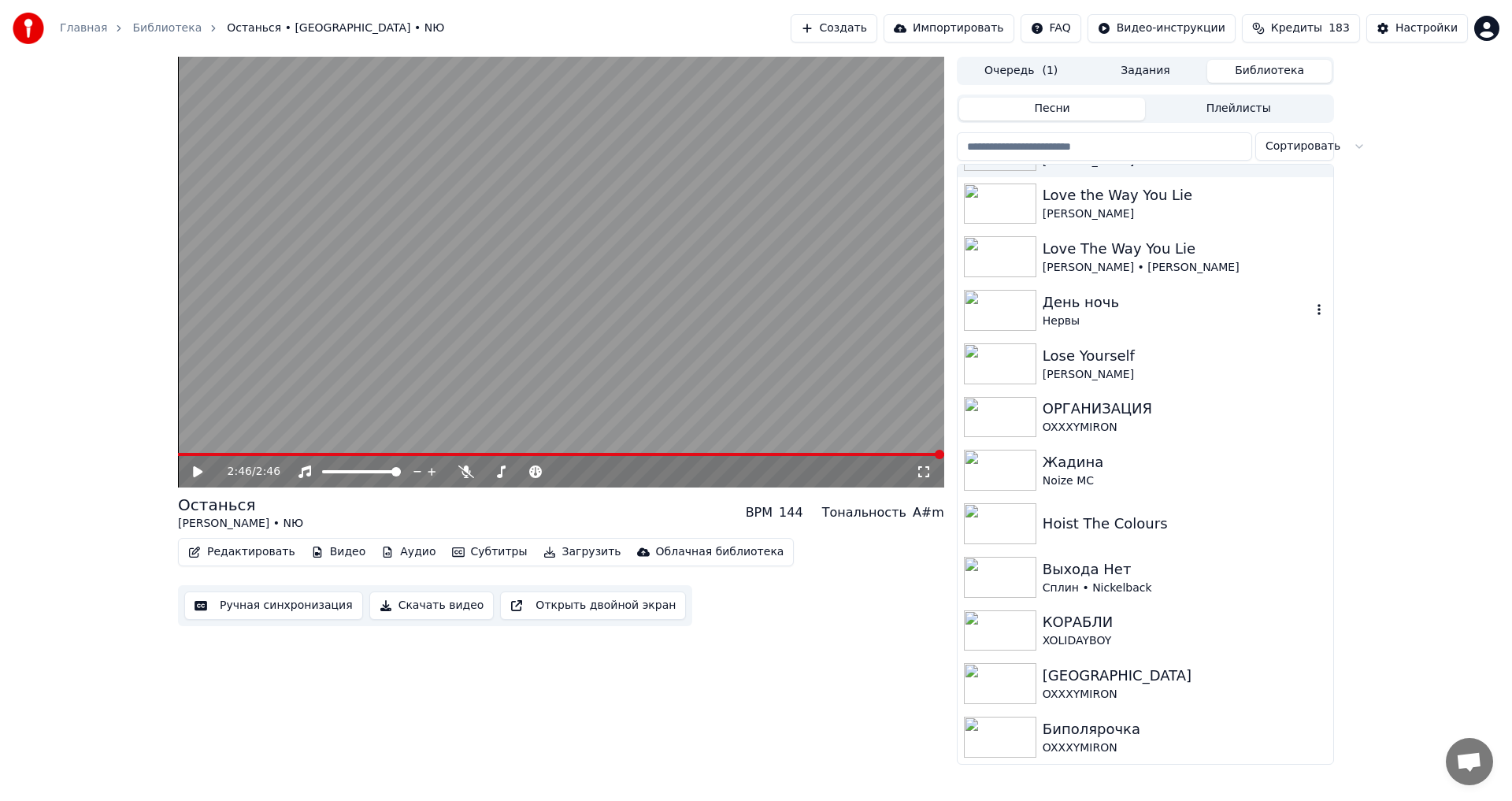
scroll to position [158, 0]
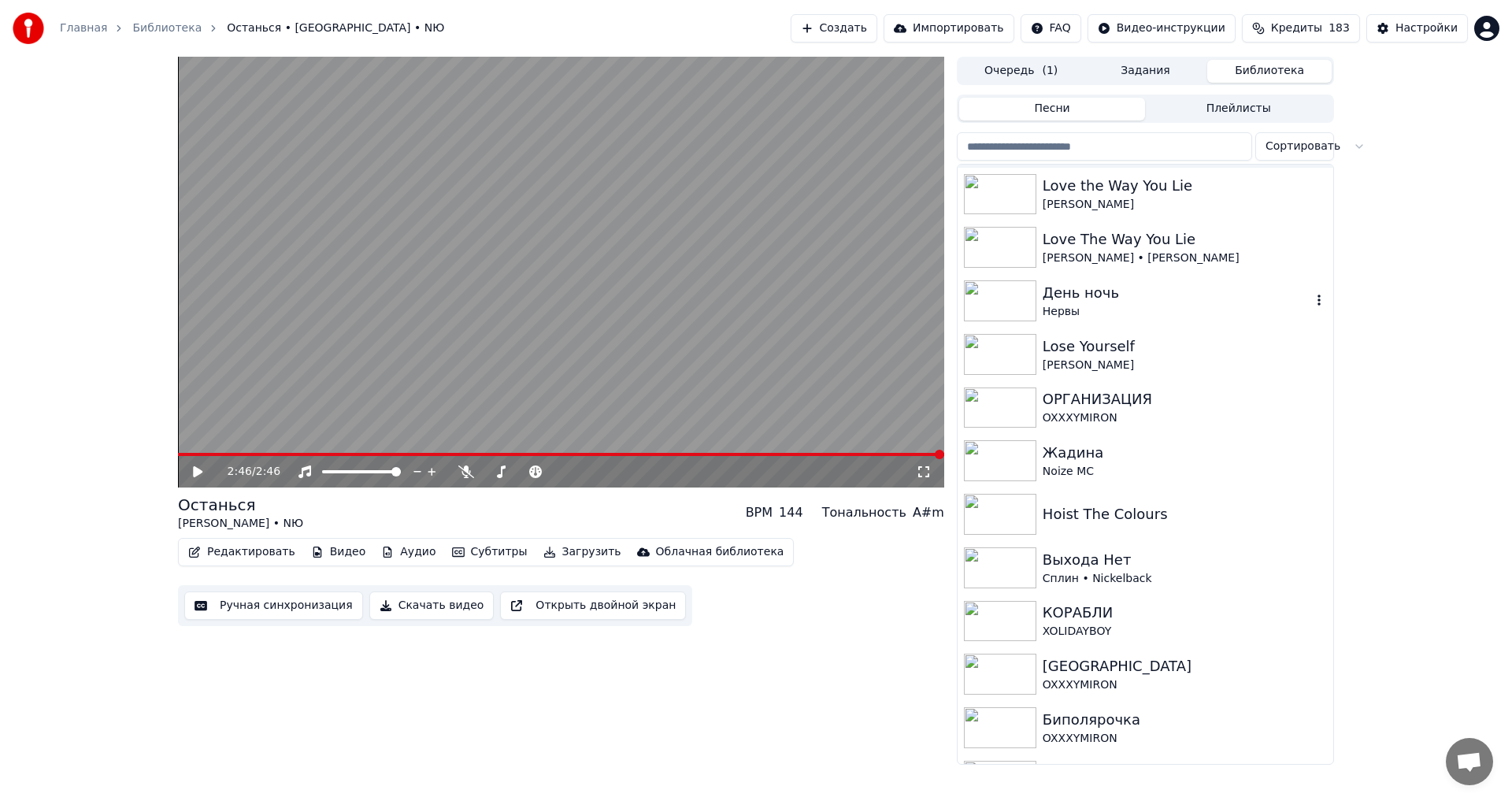
click at [1139, 302] on div "День ночь" at bounding box center [1177, 293] width 268 height 22
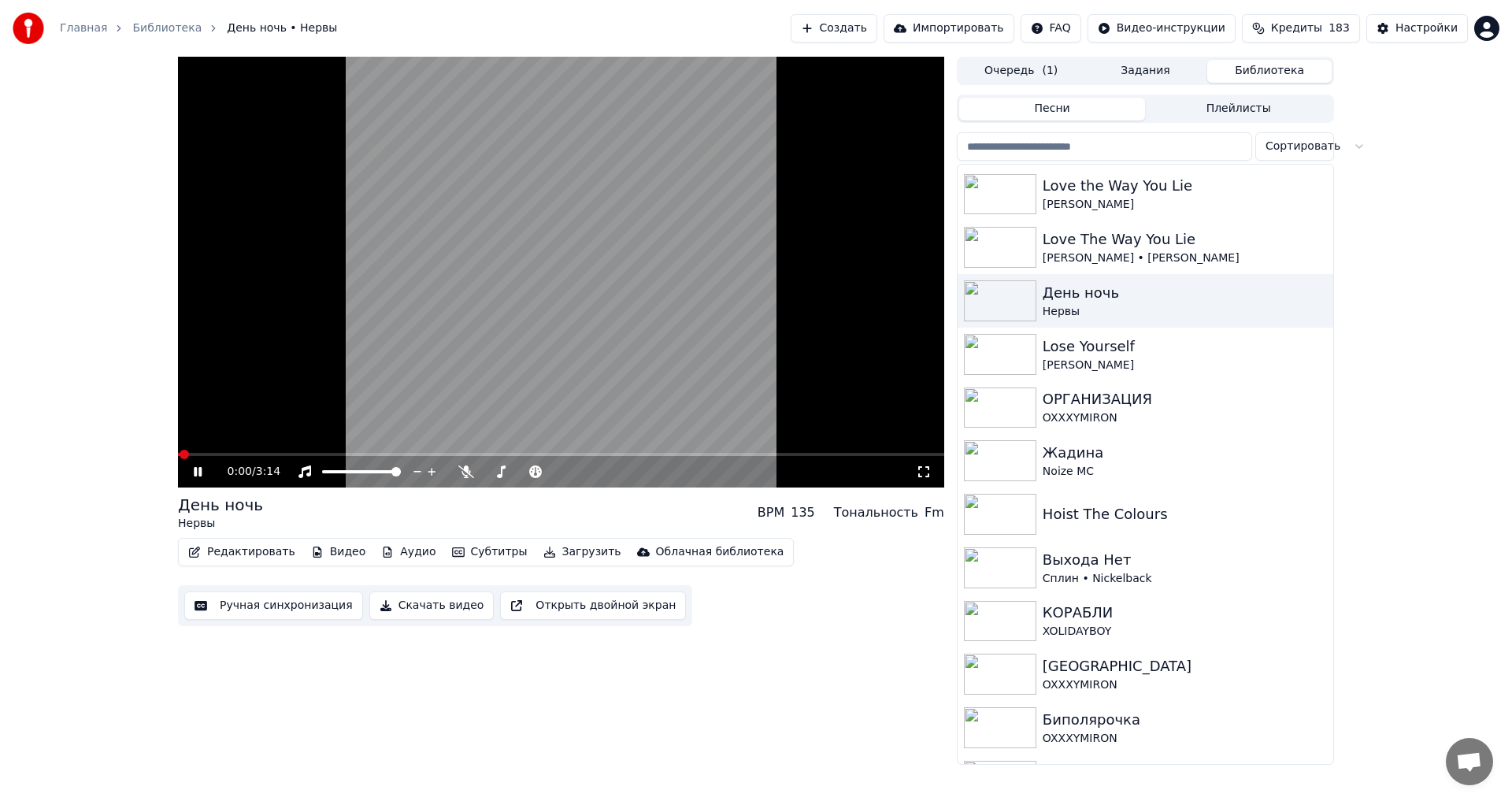
click at [927, 468] on icon at bounding box center [924, 472] width 11 height 11
click at [200, 473] on icon at bounding box center [198, 472] width 8 height 10
click at [331, 555] on button "Видео" at bounding box center [338, 552] width 67 height 22
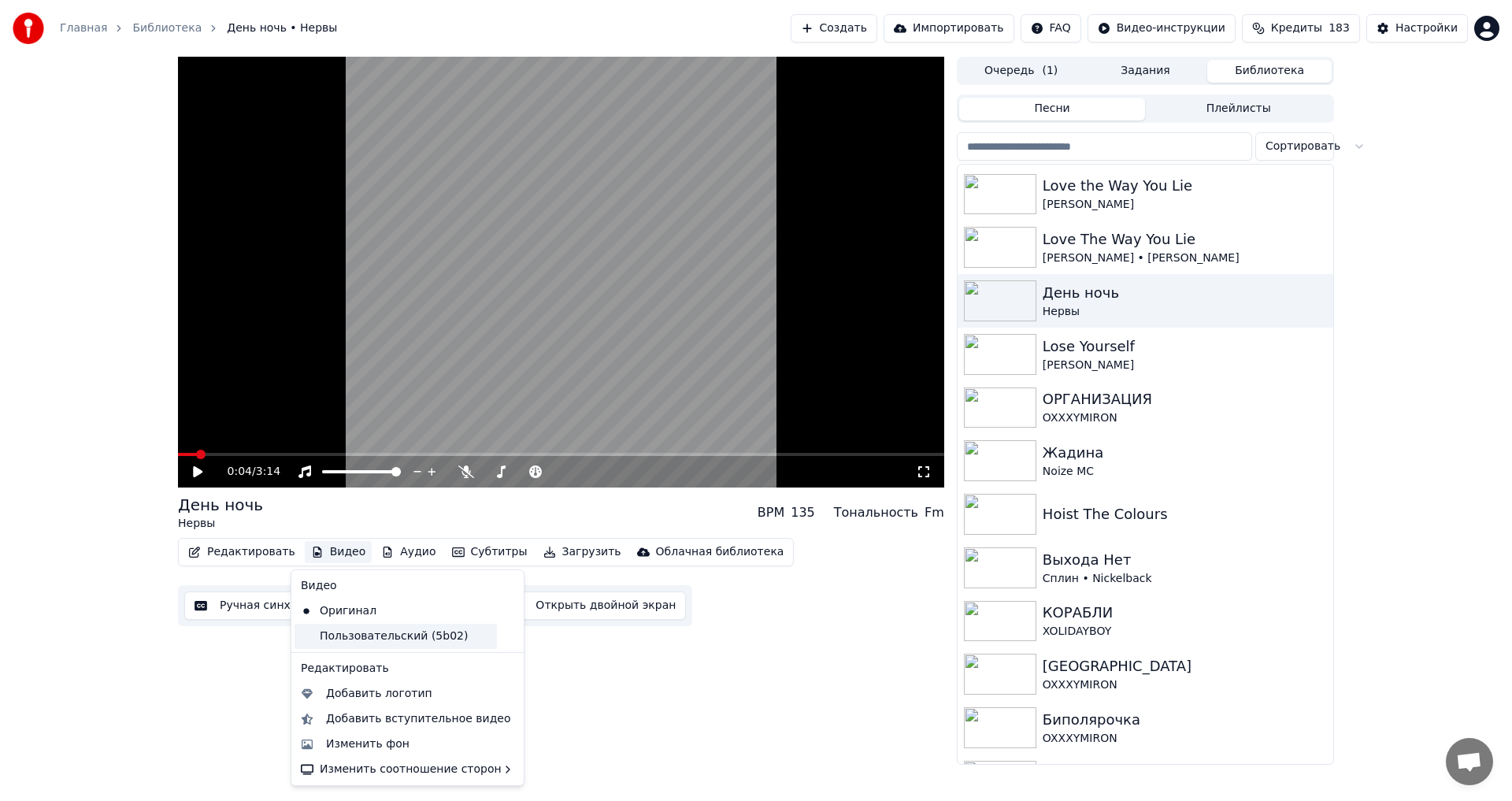
click at [338, 635] on div "Пользовательский (5b02)" at bounding box center [395, 636] width 202 height 25
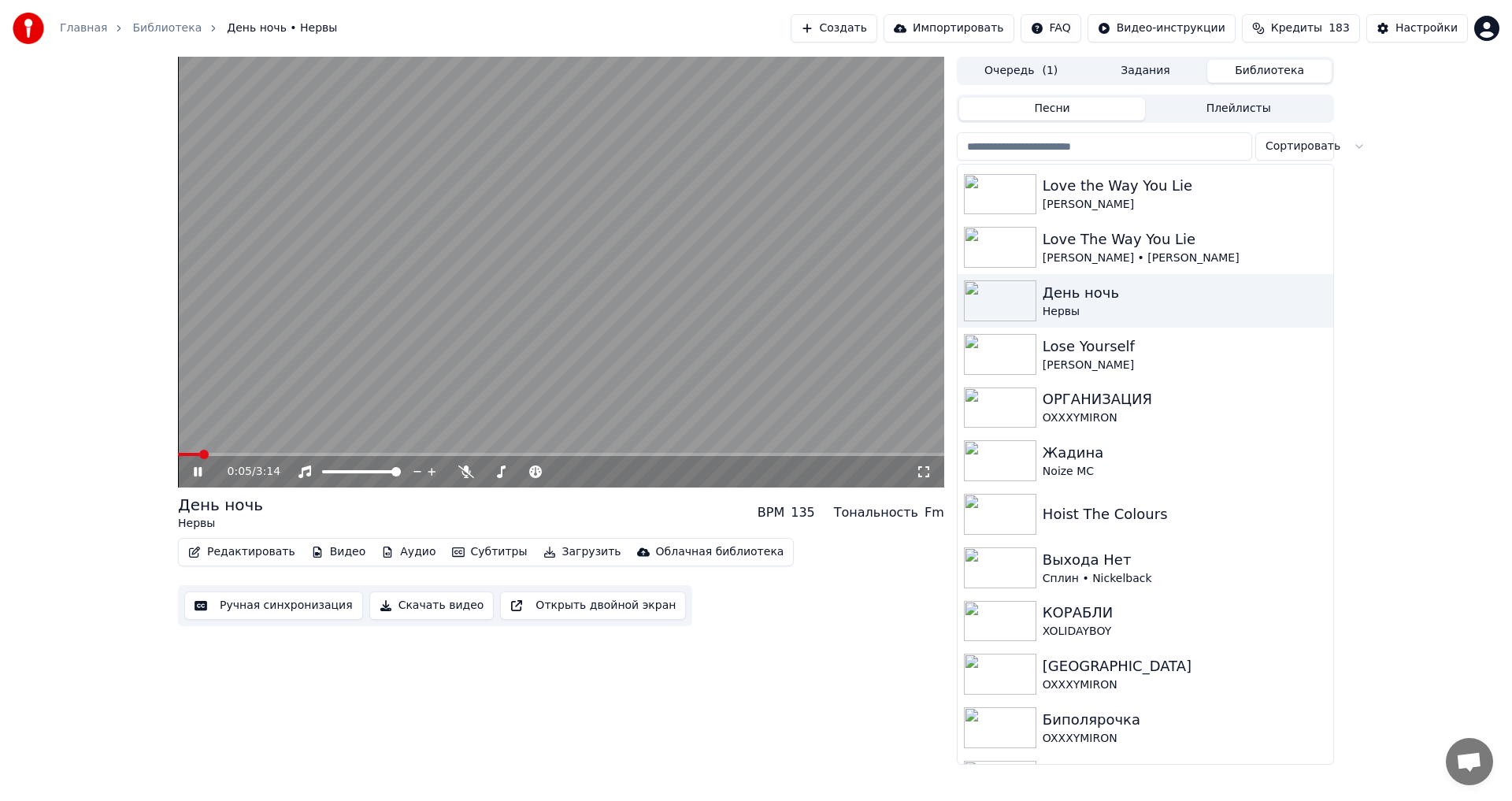
click at [920, 471] on icon at bounding box center [923, 472] width 15 height 13
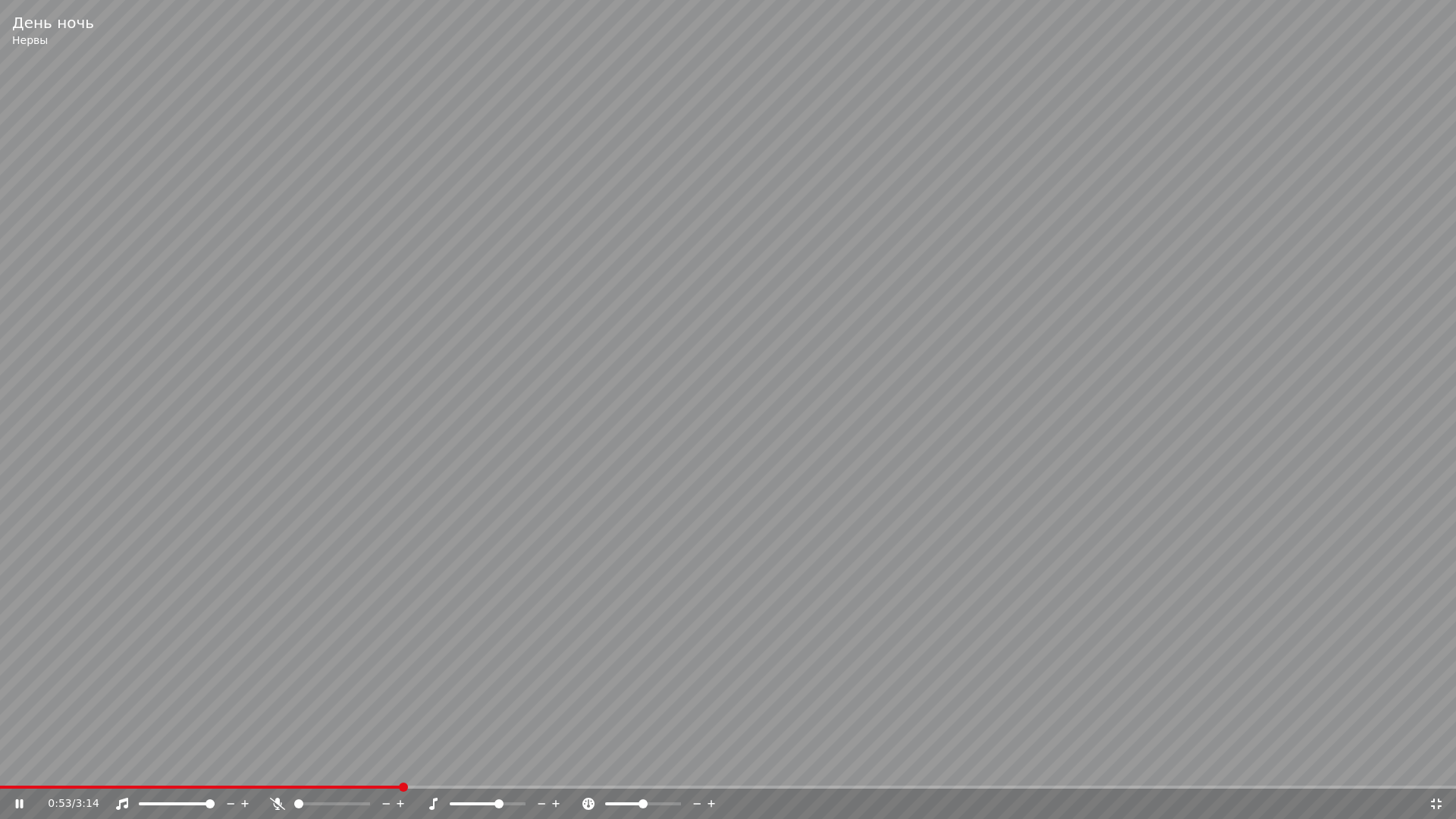
click at [501, 770] on span at bounding box center [499, 804] width 9 height 9
click at [0, 770] on span at bounding box center [5, 788] width 9 height 9
click at [554, 770] on icon at bounding box center [556, 803] width 14 height 15
click at [540, 770] on icon at bounding box center [542, 803] width 14 height 15
click at [724, 673] on video at bounding box center [728, 410] width 1456 height 819
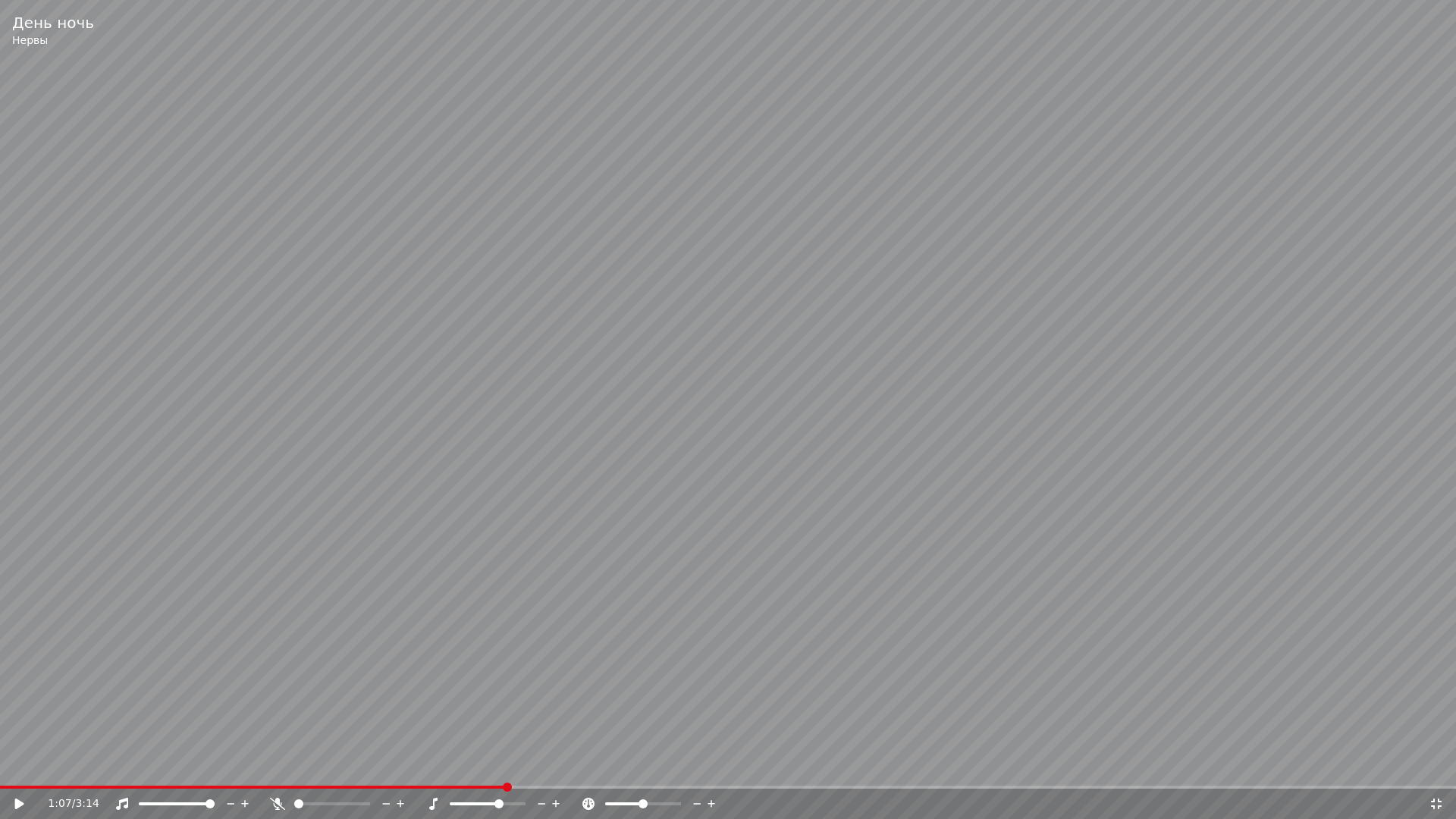
click at [970, 640] on video at bounding box center [728, 410] width 1456 height 819
click at [1450, 770] on div "1:08 / 3:14" at bounding box center [728, 803] width 1444 height 15
click at [1432, 770] on icon at bounding box center [1436, 804] width 15 height 13
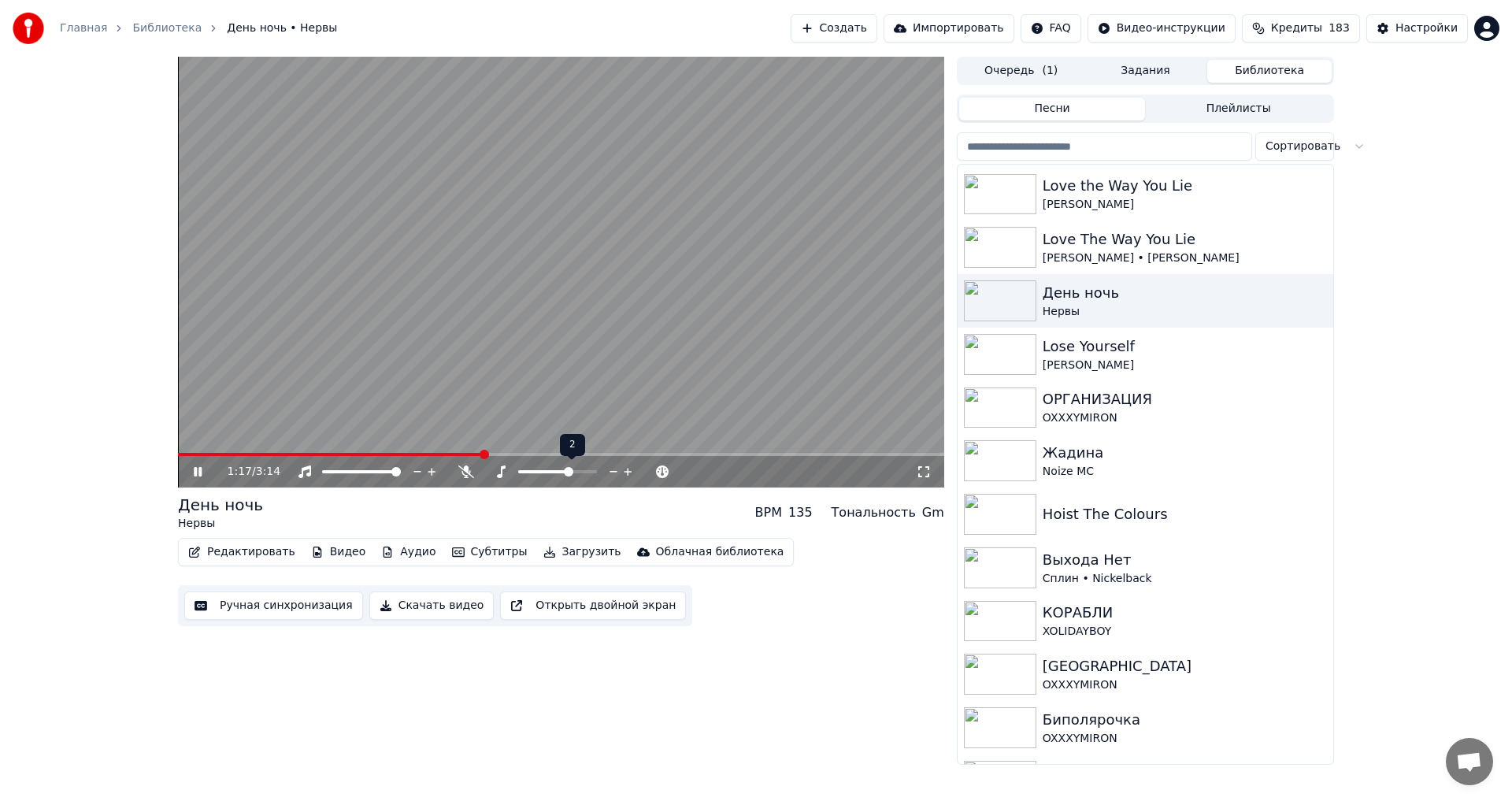
click at [616, 468] on icon at bounding box center [614, 472] width 15 height 15
click at [516, 267] on video at bounding box center [561, 272] width 767 height 431
